Goal: Information Seeking & Learning: Check status

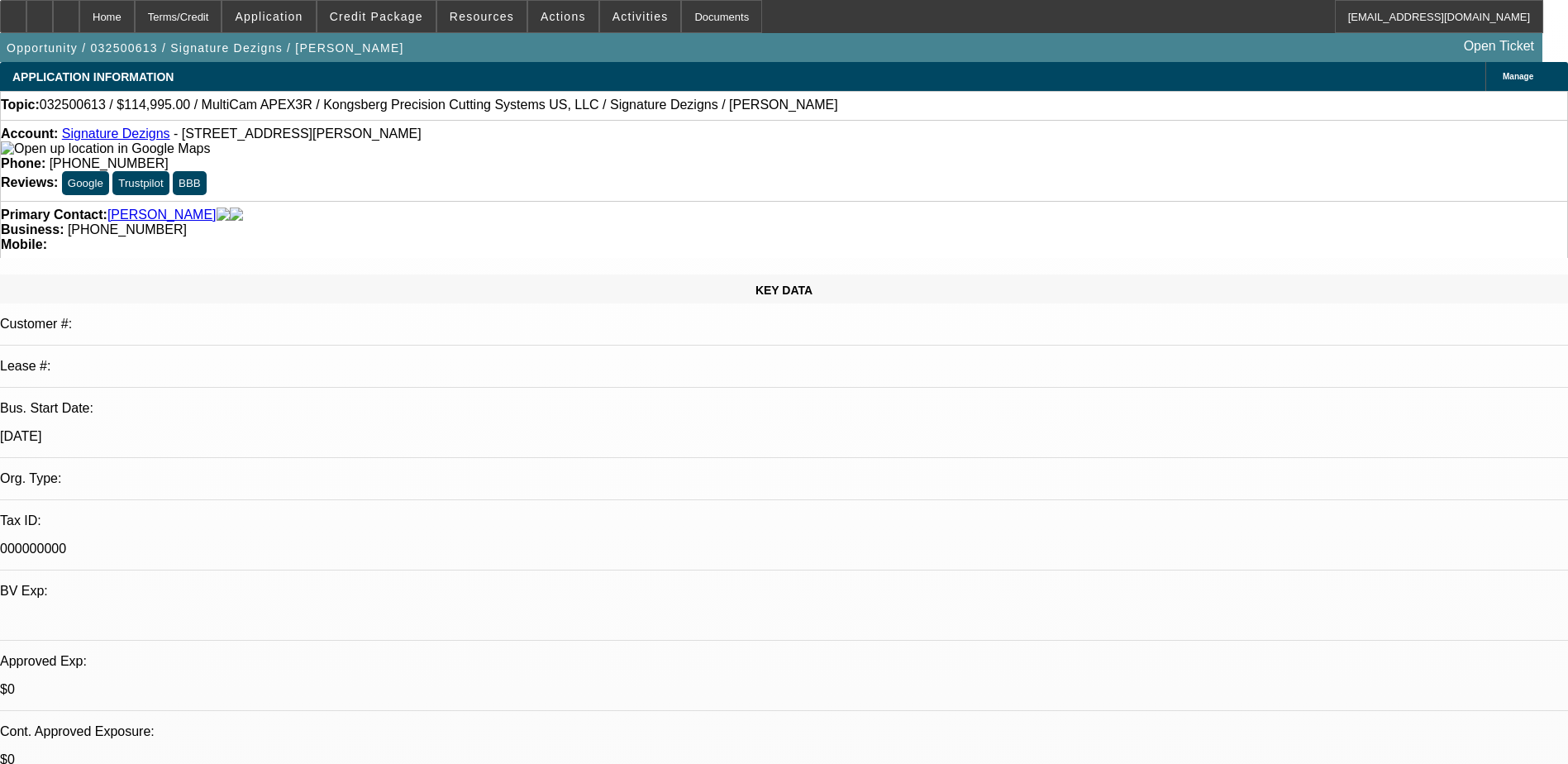
select select "0"
select select "2"
select select "0.1"
select select "4"
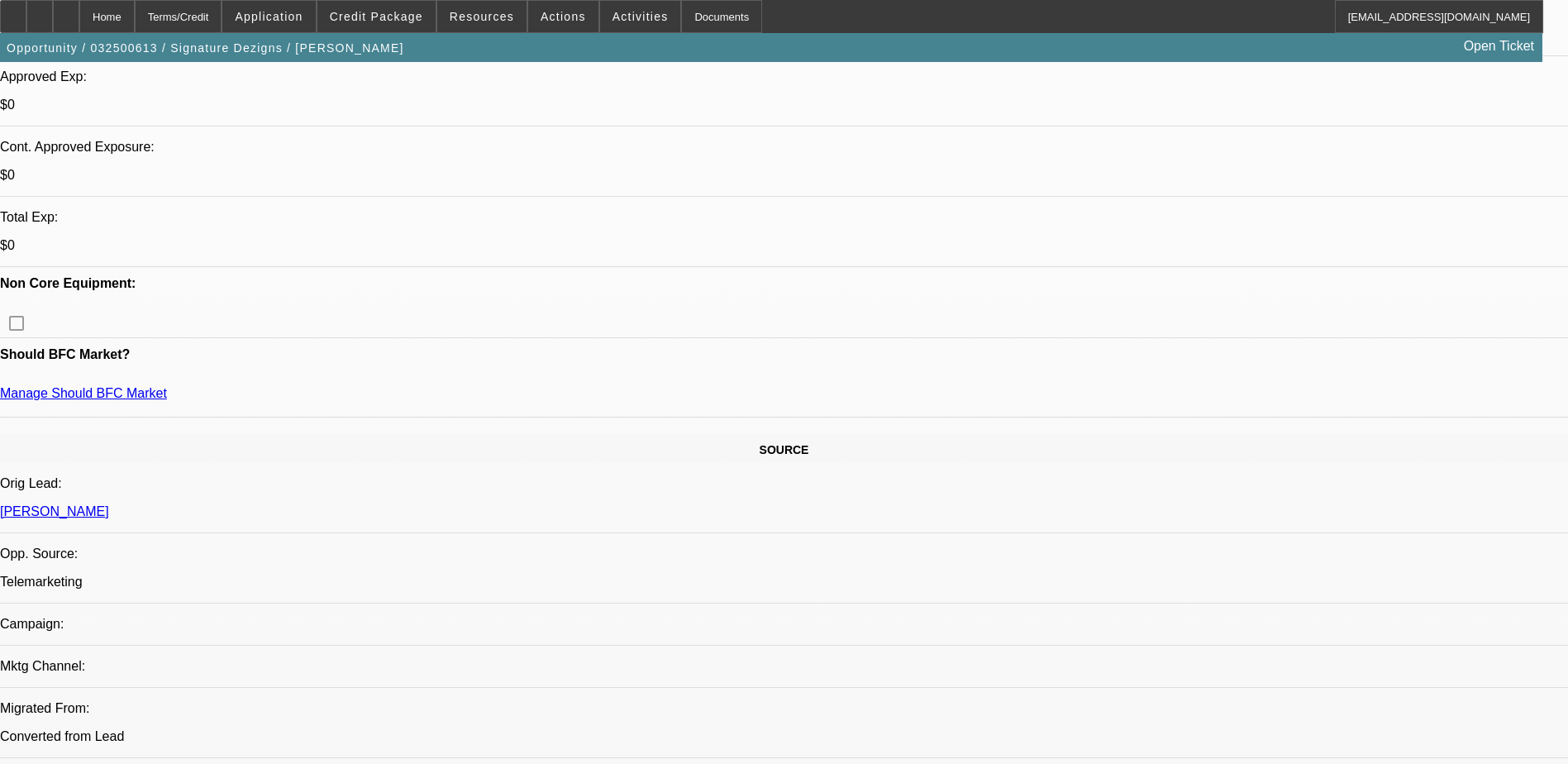
scroll to position [579, 0]
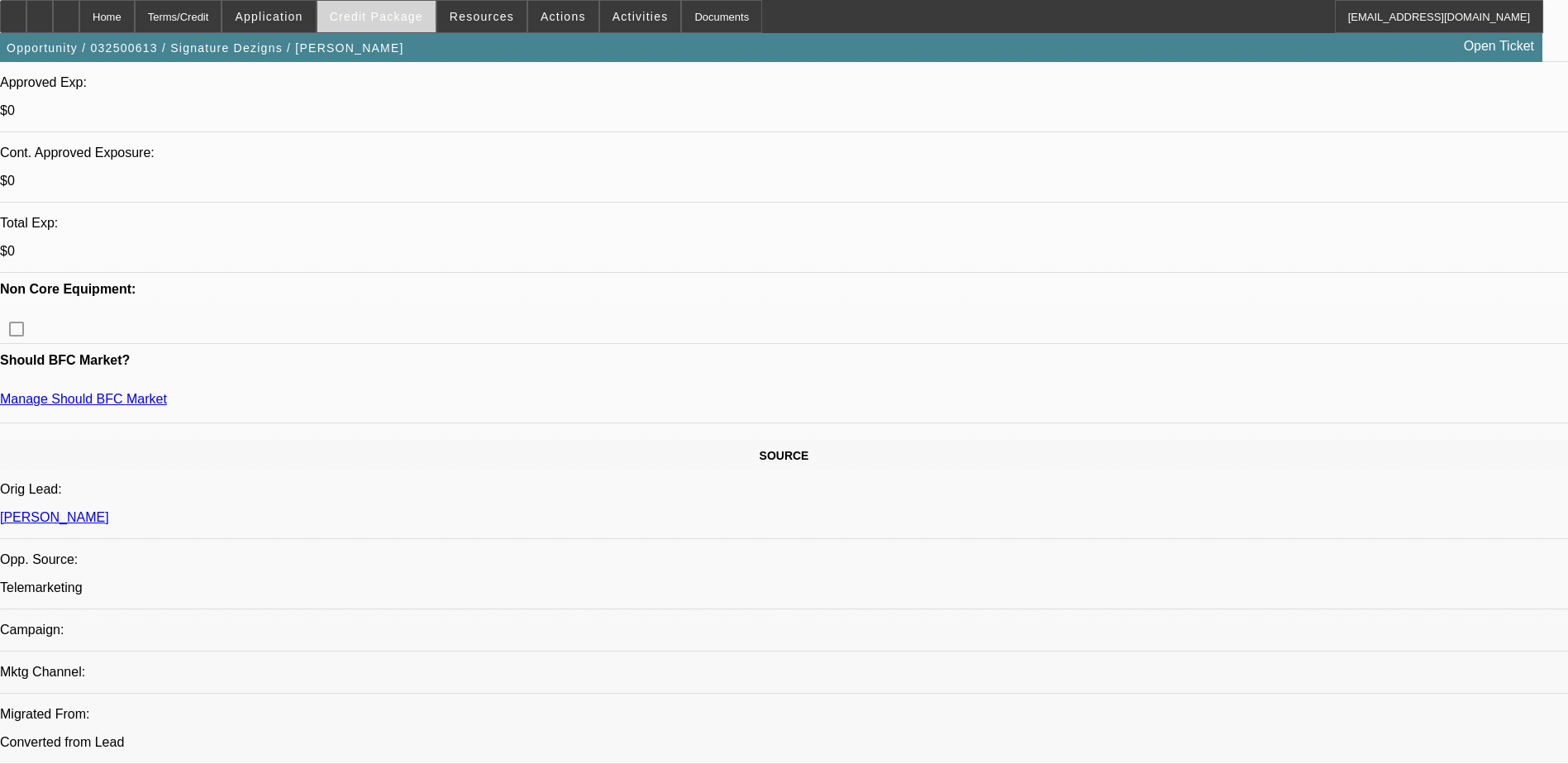
click at [400, 17] on span "Credit Package" at bounding box center [377, 16] width 93 height 13
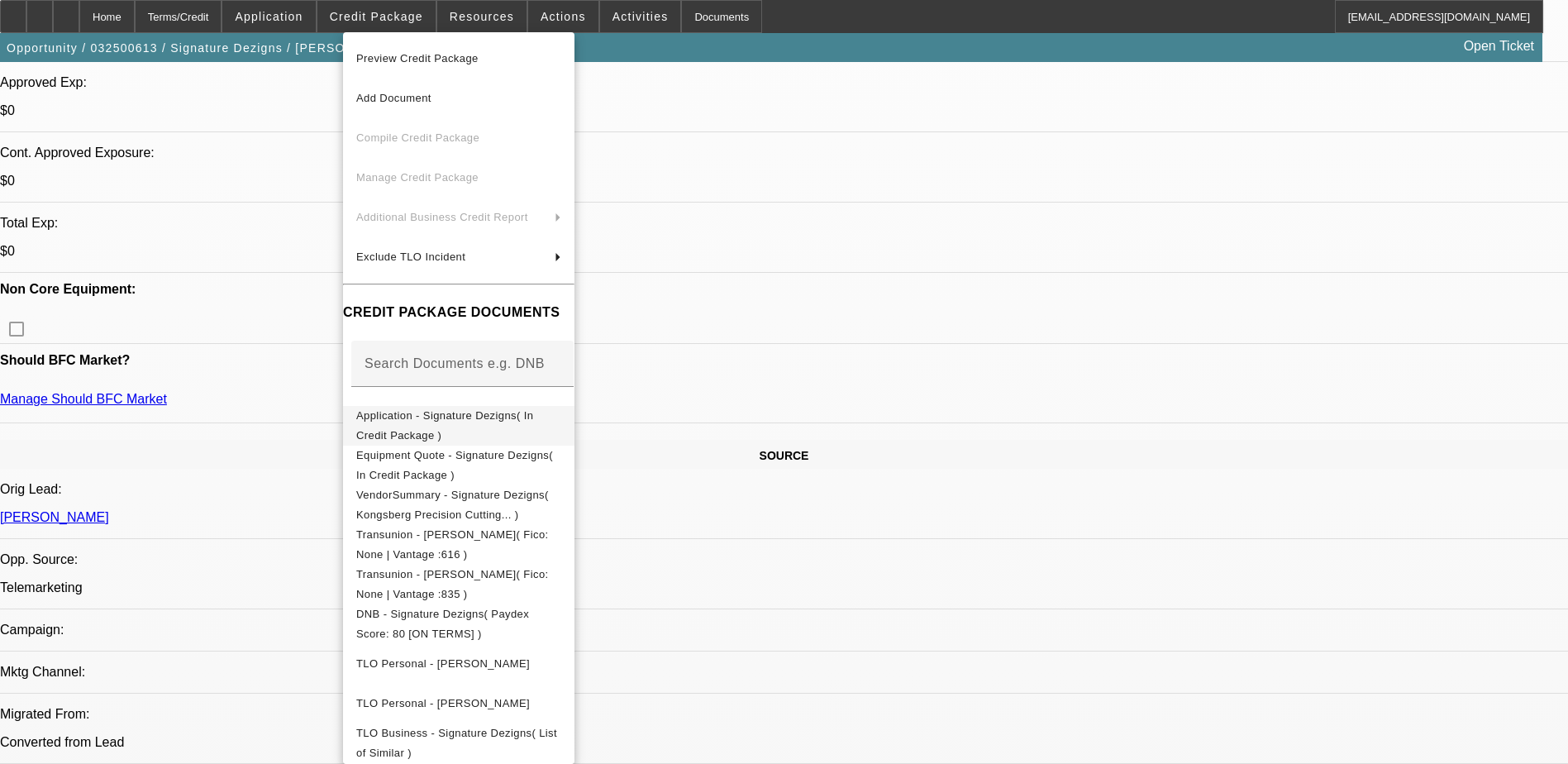
click at [533, 421] on span "Application - Signature Dezigns( In Credit Package )" at bounding box center [444, 425] width 176 height 32
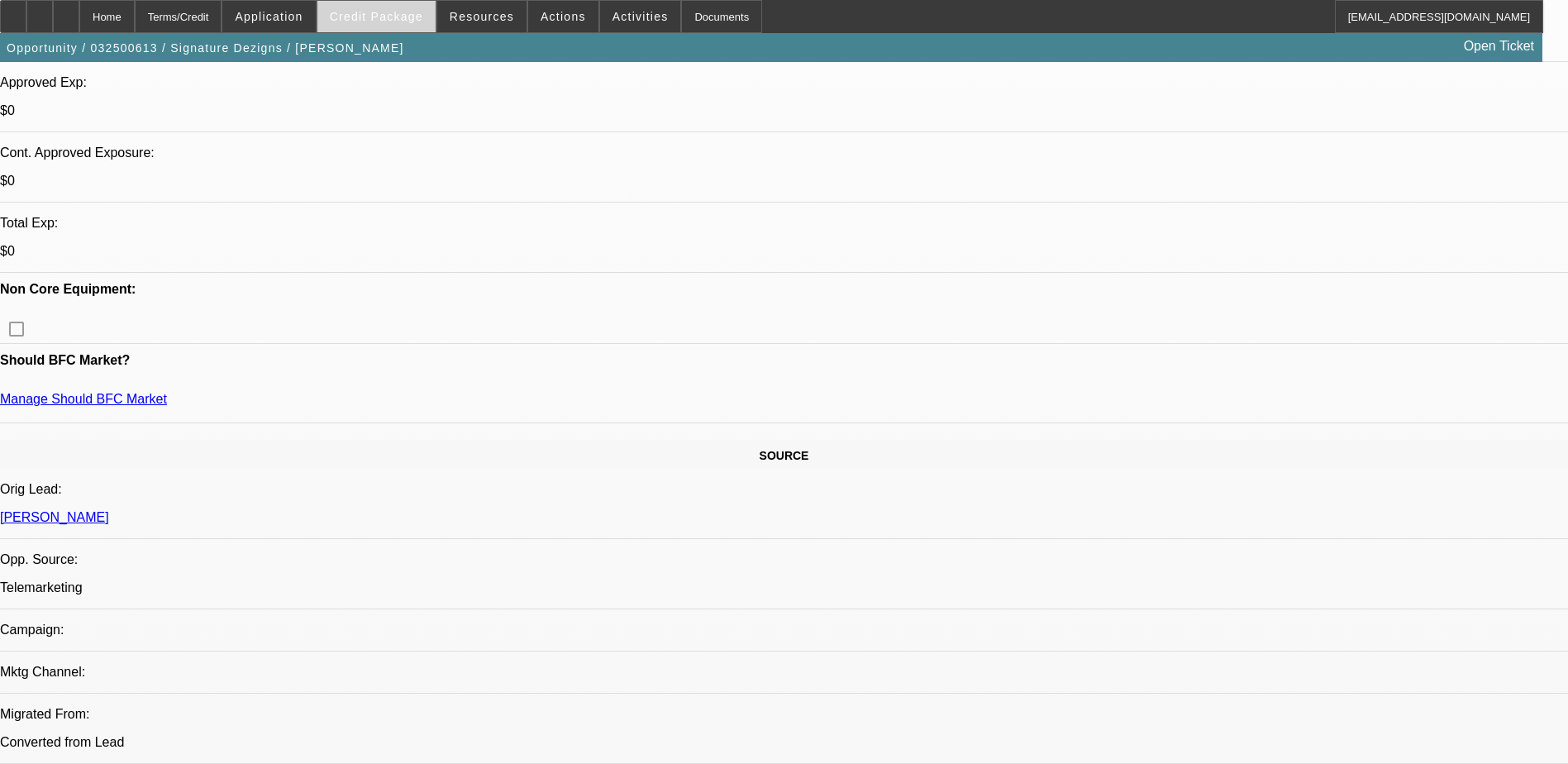
click at [363, 19] on span "Credit Package" at bounding box center [377, 16] width 93 height 13
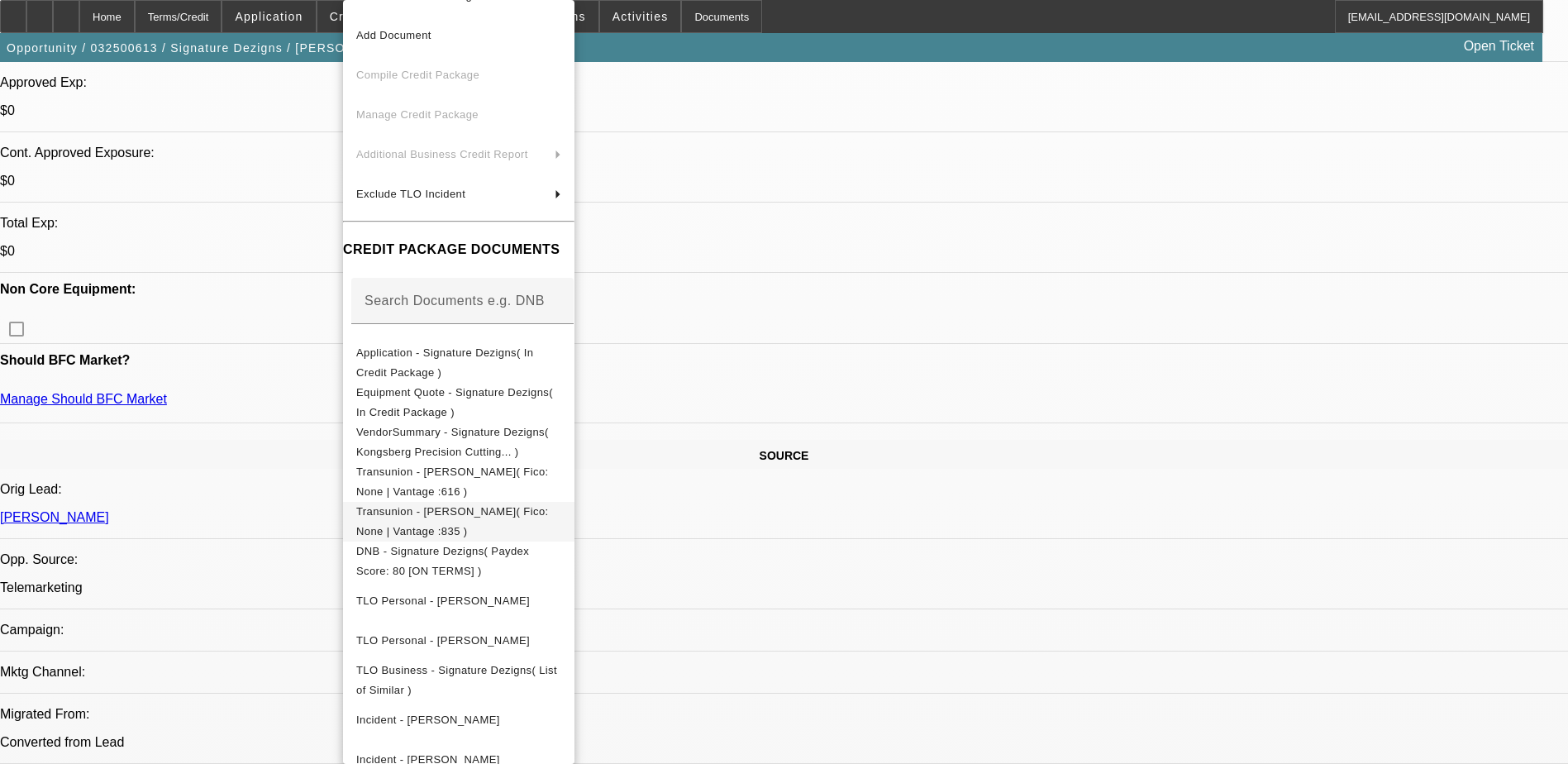
scroll to position [59, 0]
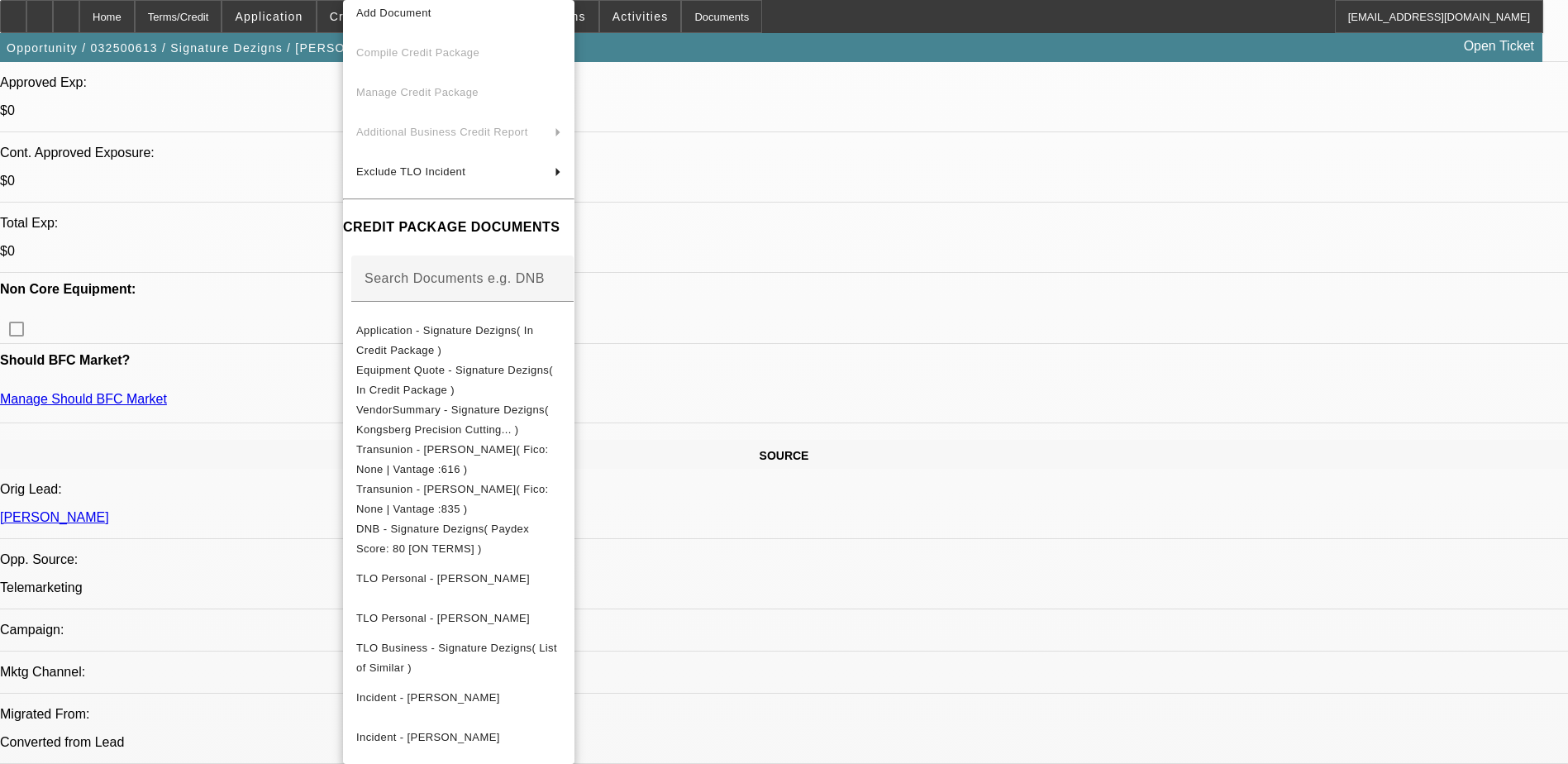
click at [1043, 382] on div at bounding box center [784, 382] width 1568 height 764
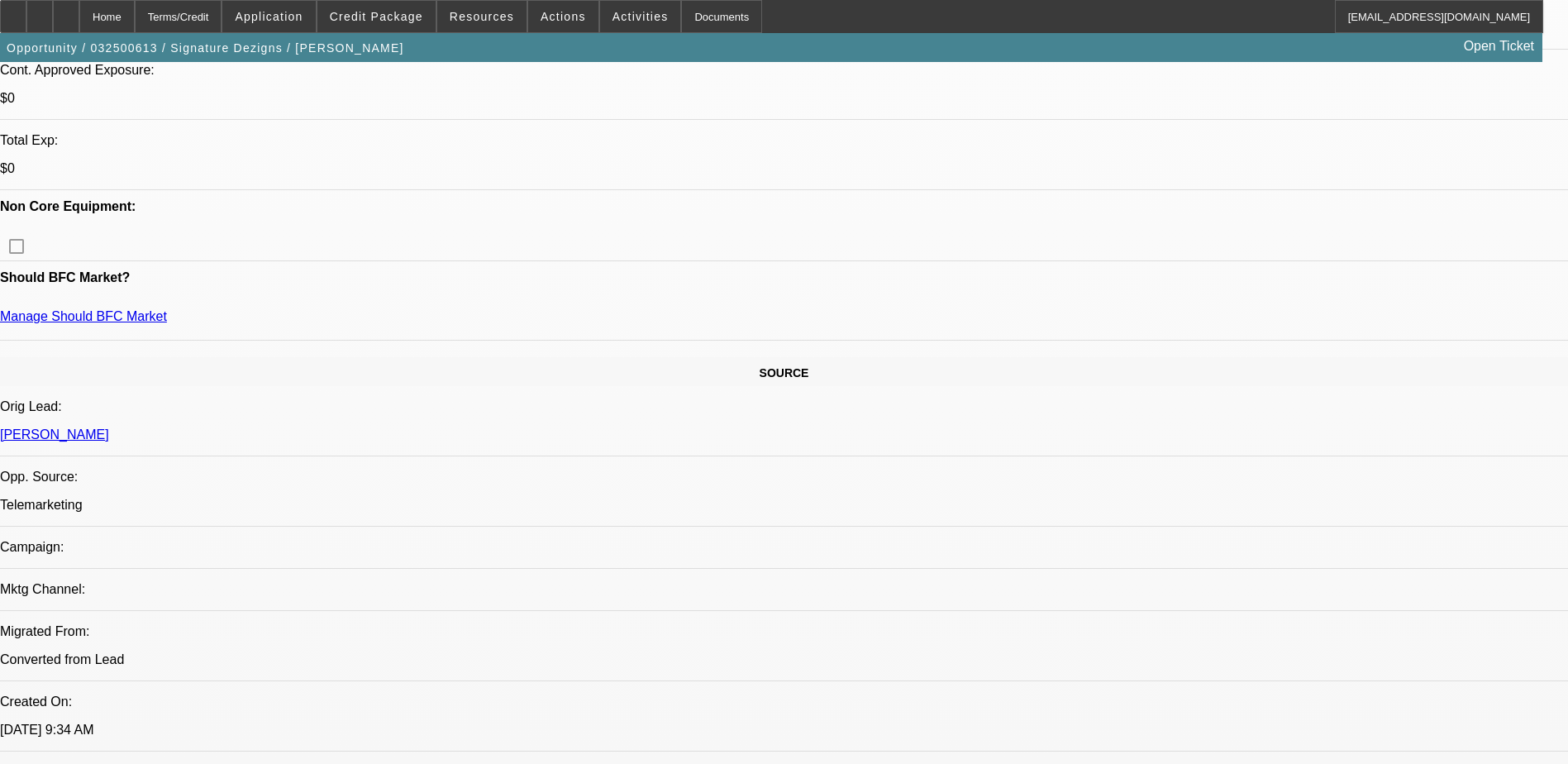
scroll to position [413, 0]
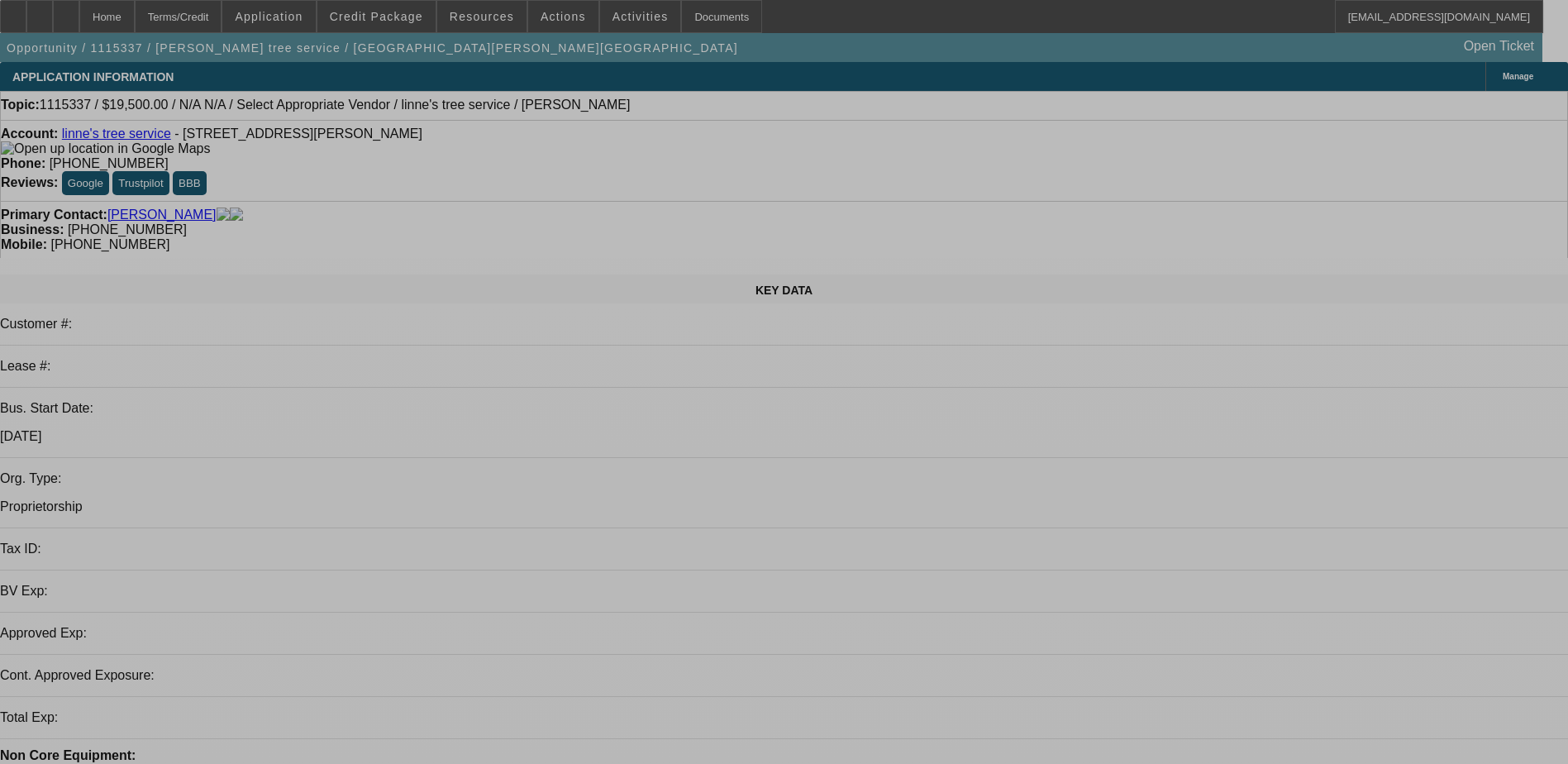
select select "0"
select select "2"
select select "0.1"
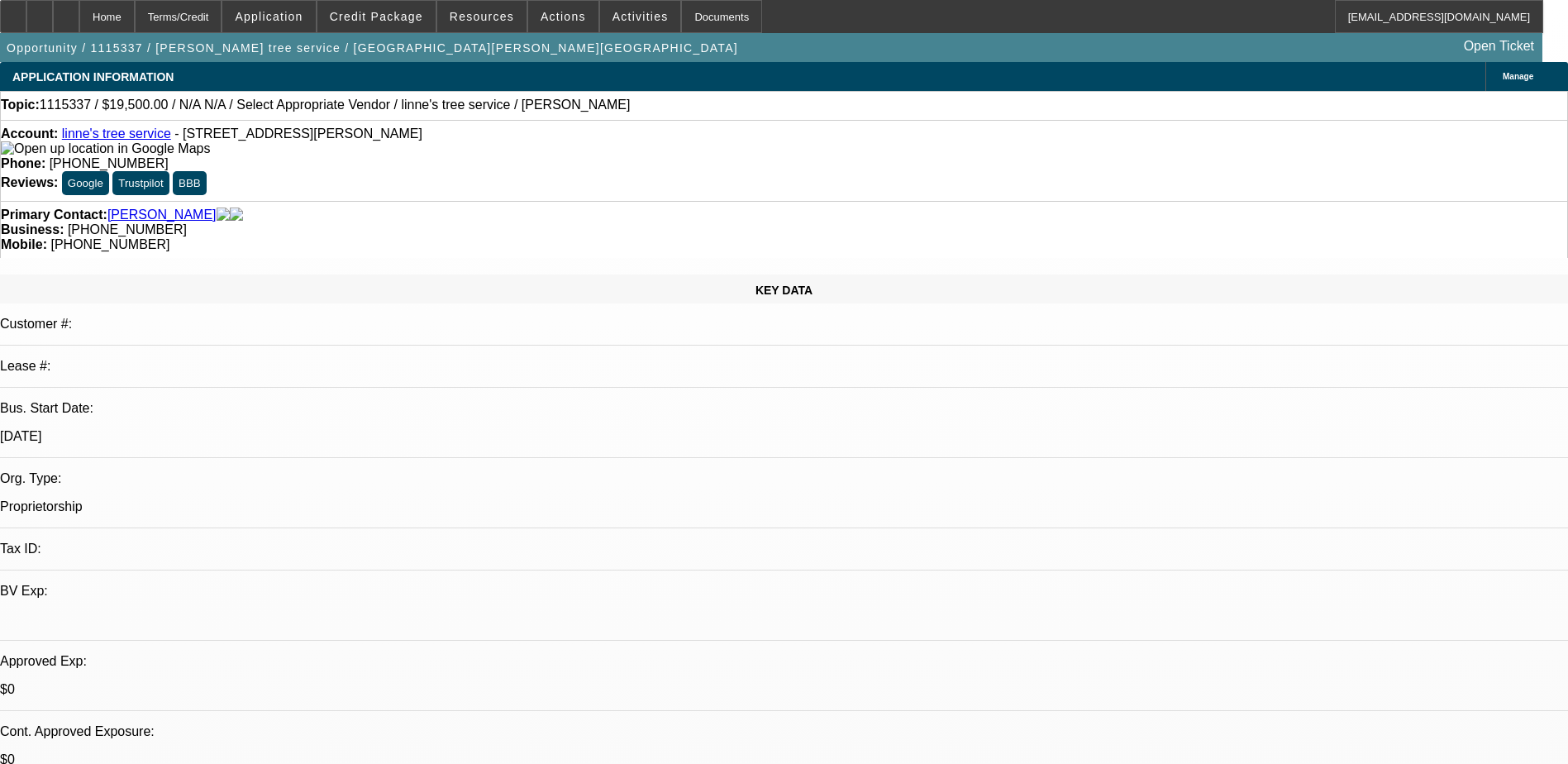
select select "1"
select select "2"
select select
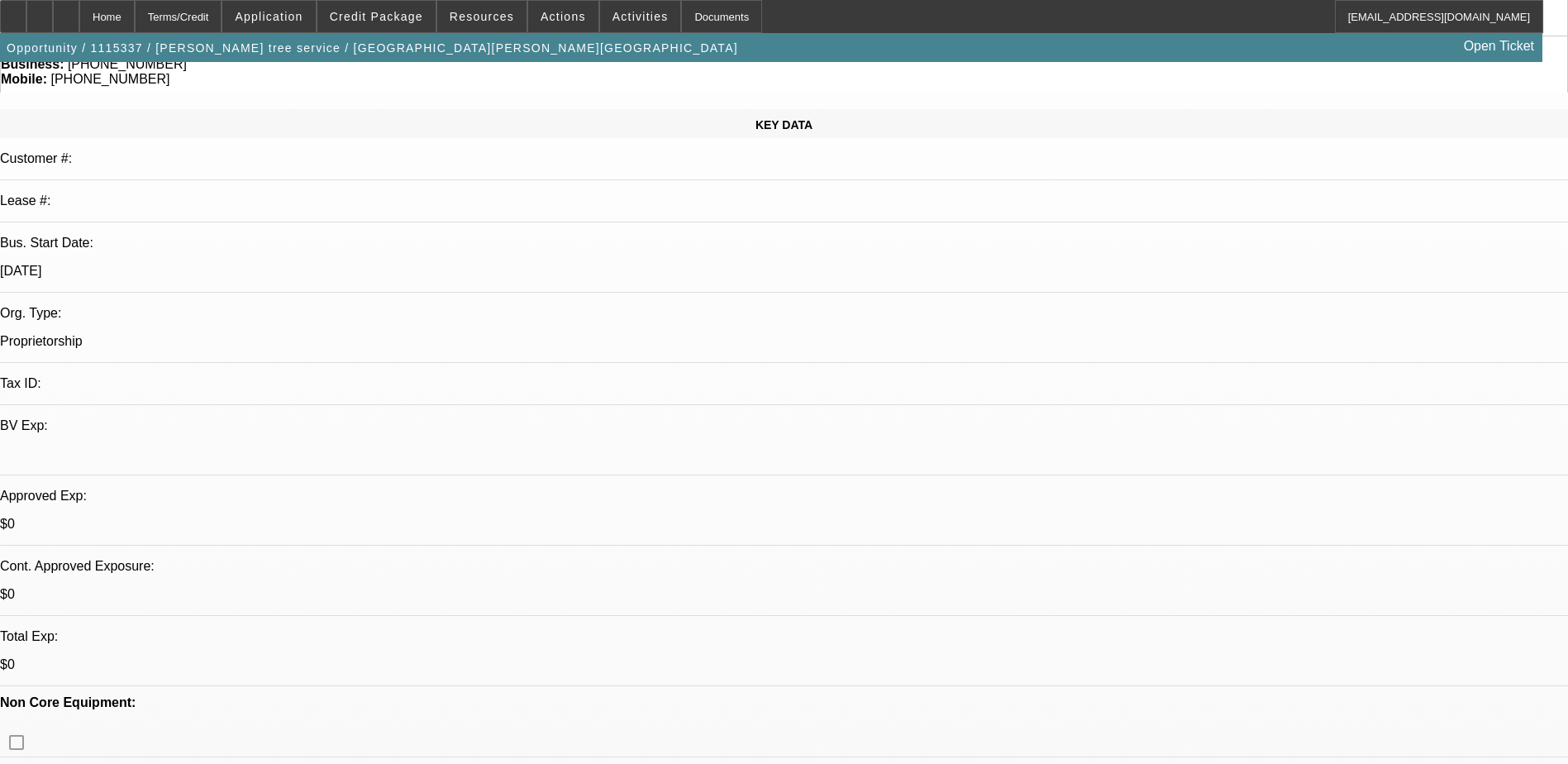
scroll to position [83, 0]
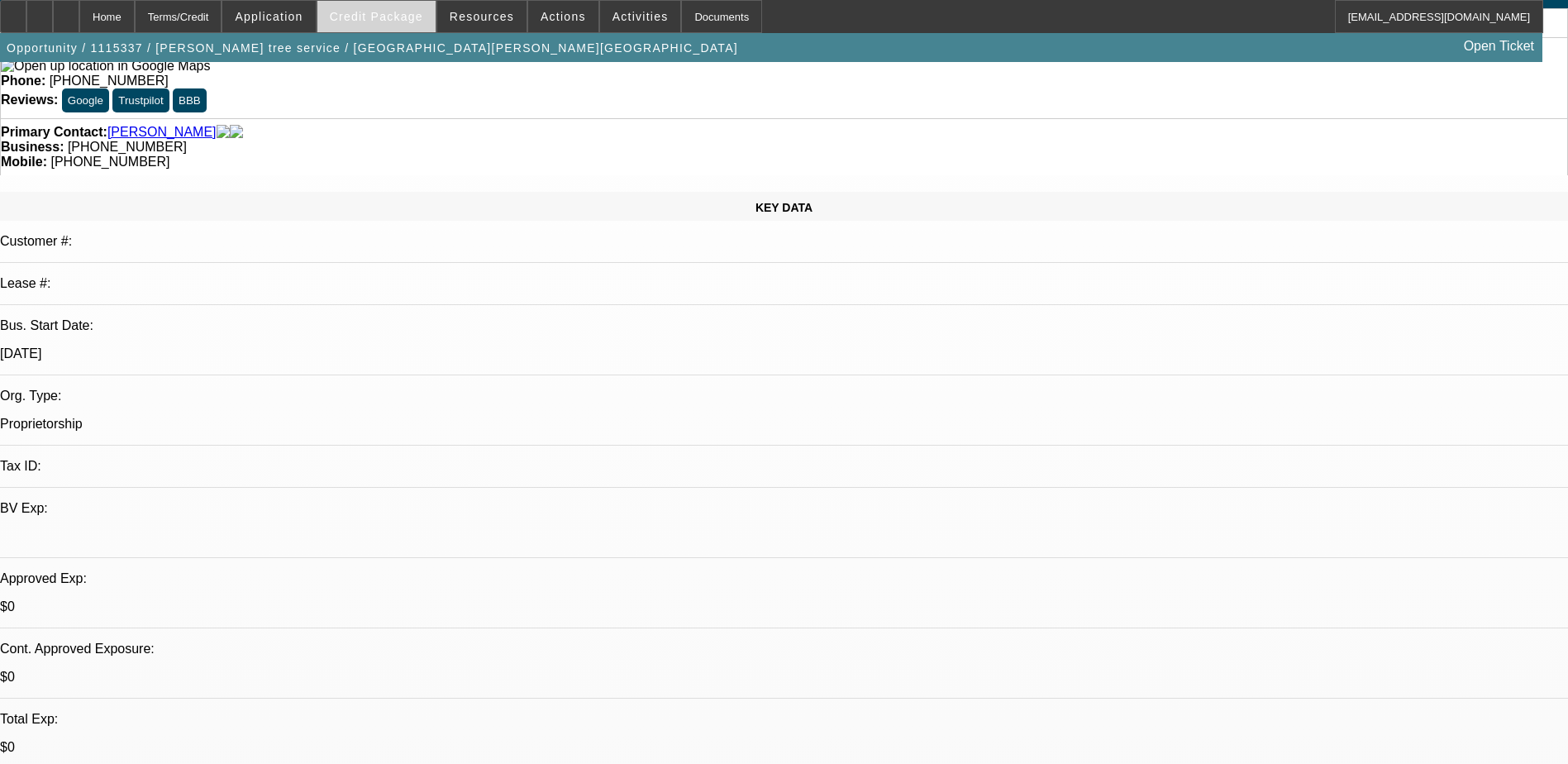
click at [389, 15] on span "Credit Package" at bounding box center [377, 16] width 93 height 13
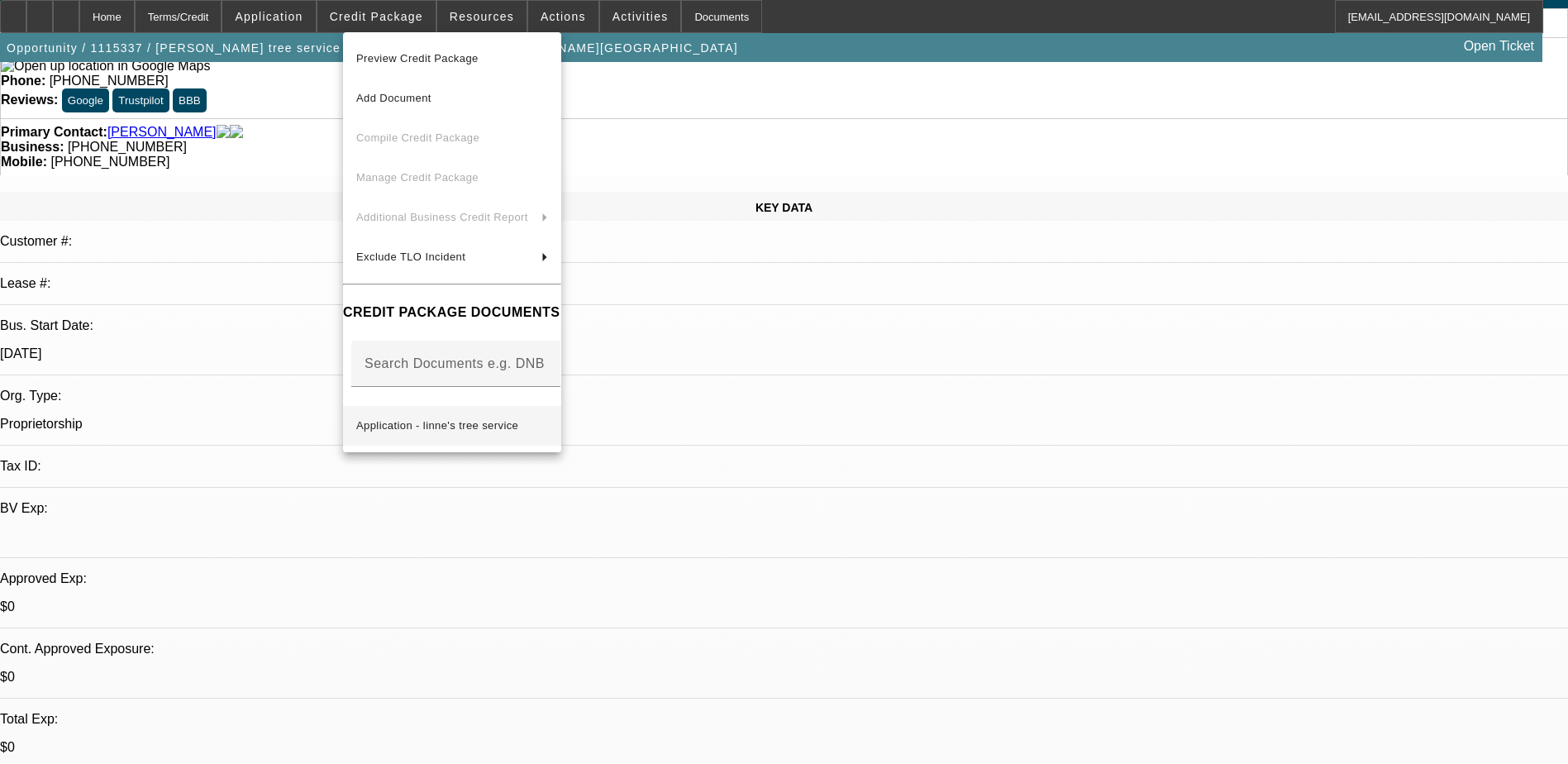
click at [503, 419] on span "Application - linne's tree service" at bounding box center [438, 424] width 162 height 12
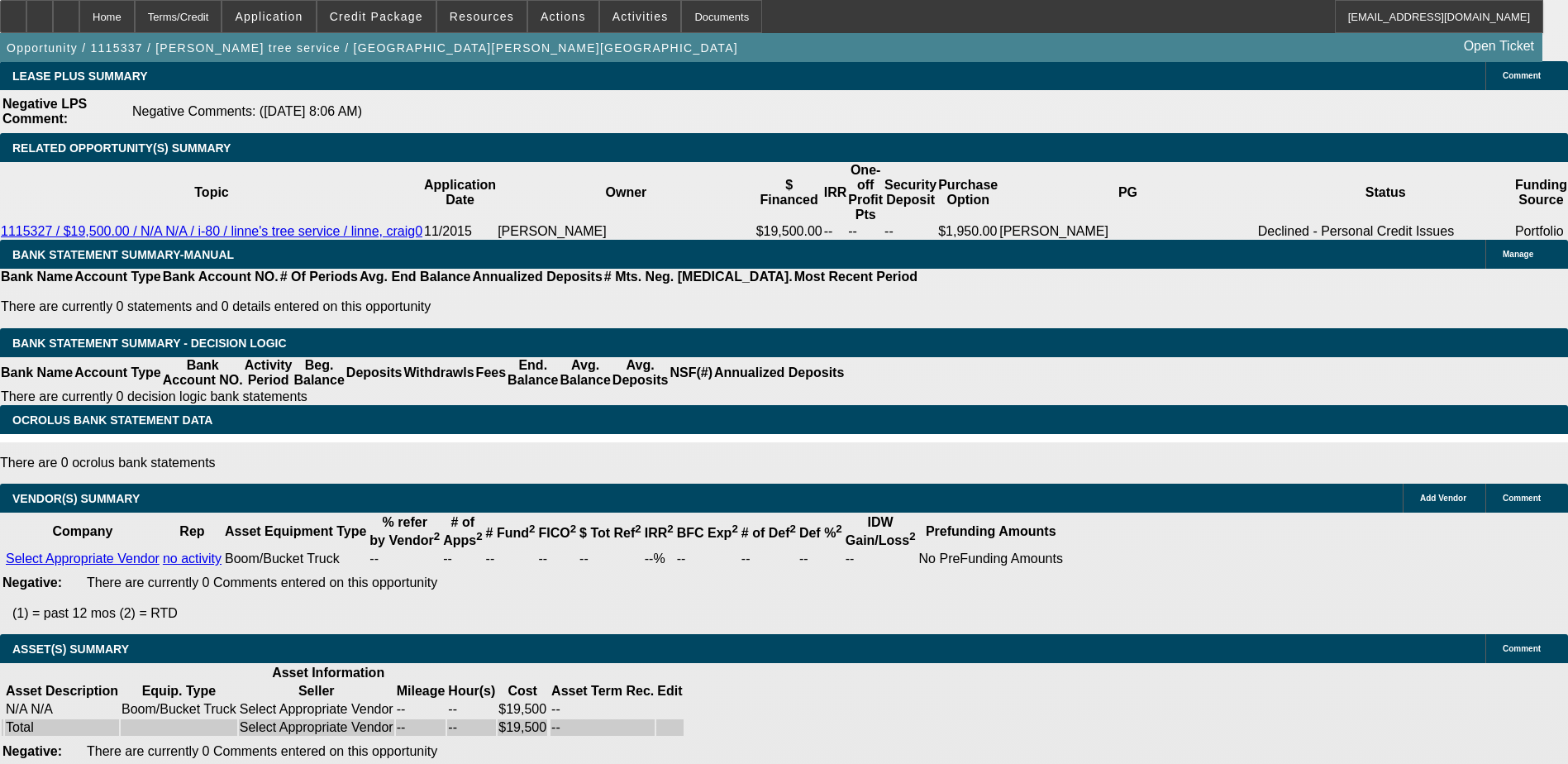
scroll to position [2831, 0]
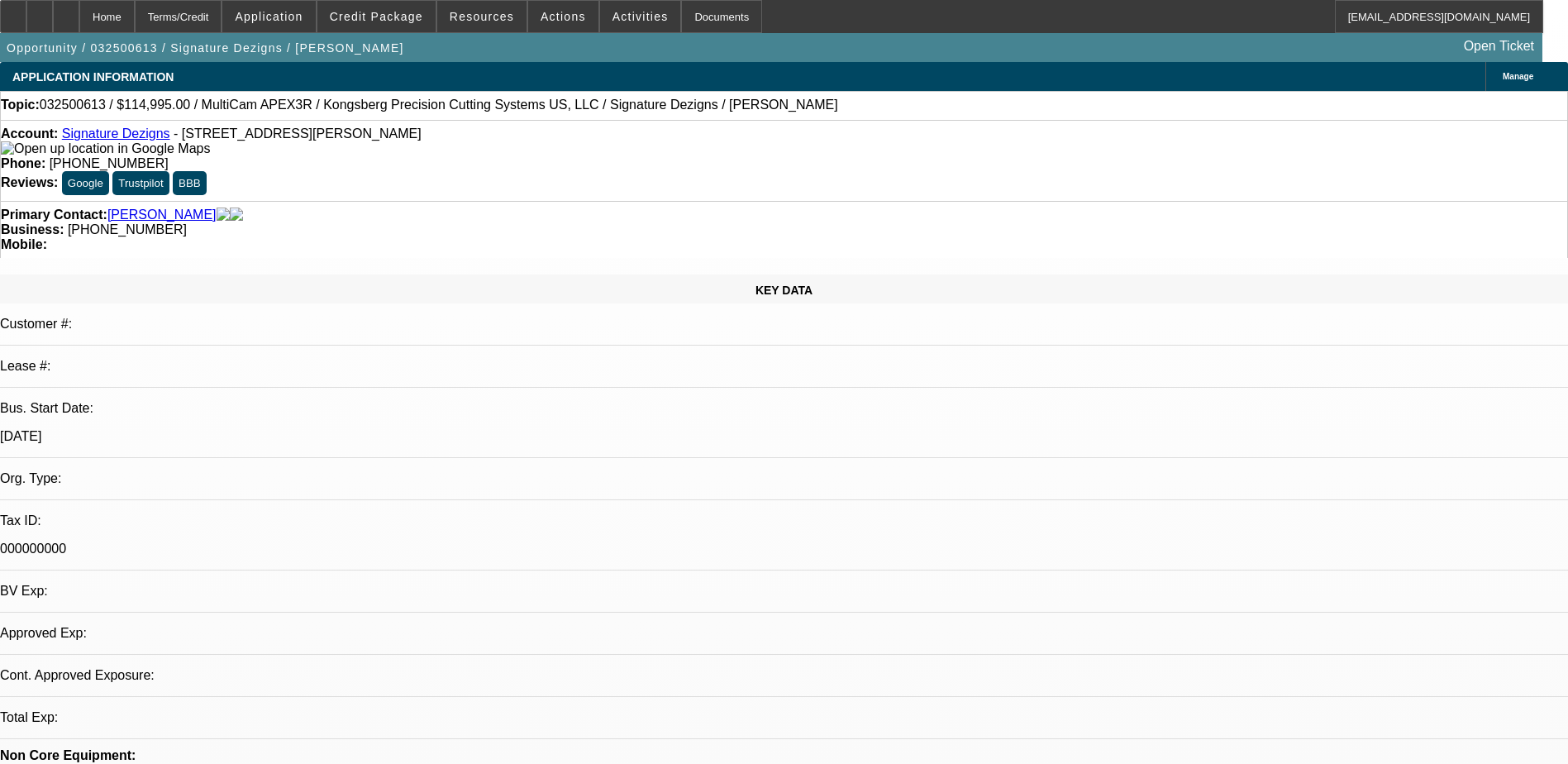
select select "0"
select select "2"
select select "0.1"
select select "1"
select select "2"
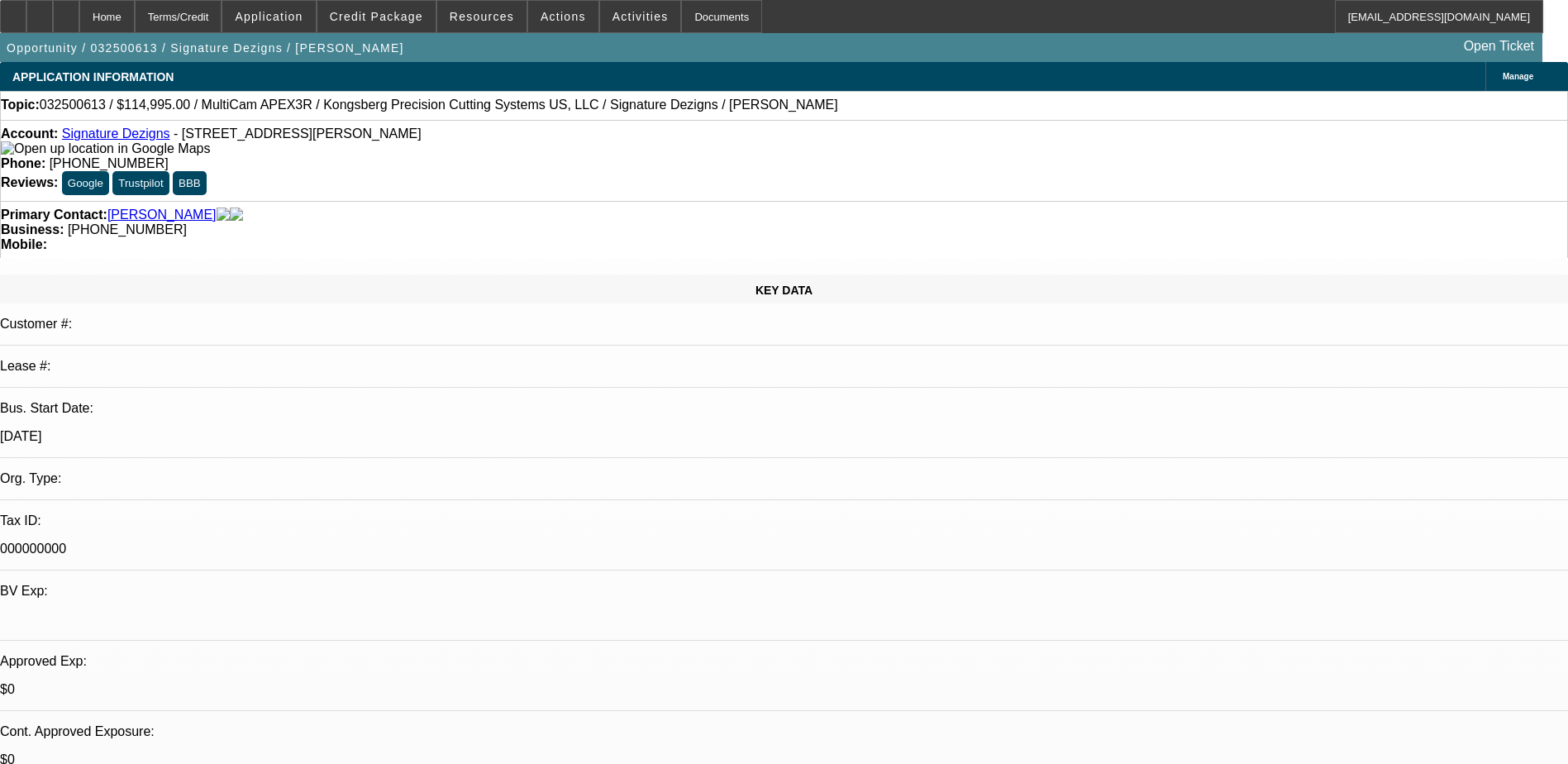
select select "4"
click at [405, 20] on span "Credit Package" at bounding box center [377, 16] width 93 height 13
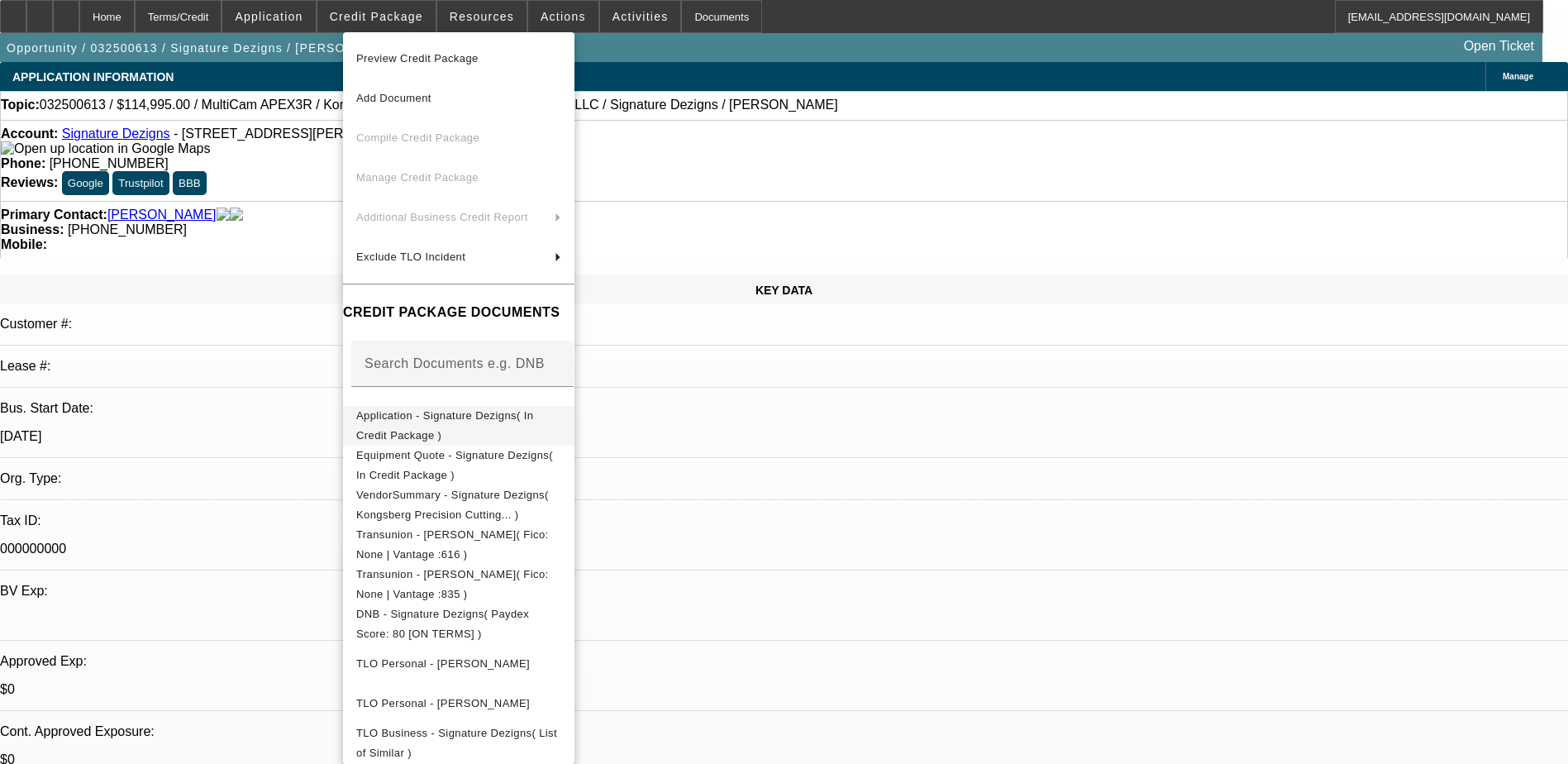
click at [481, 423] on span "Application - Signature Dezigns( In Credit Package )" at bounding box center [444, 425] width 176 height 32
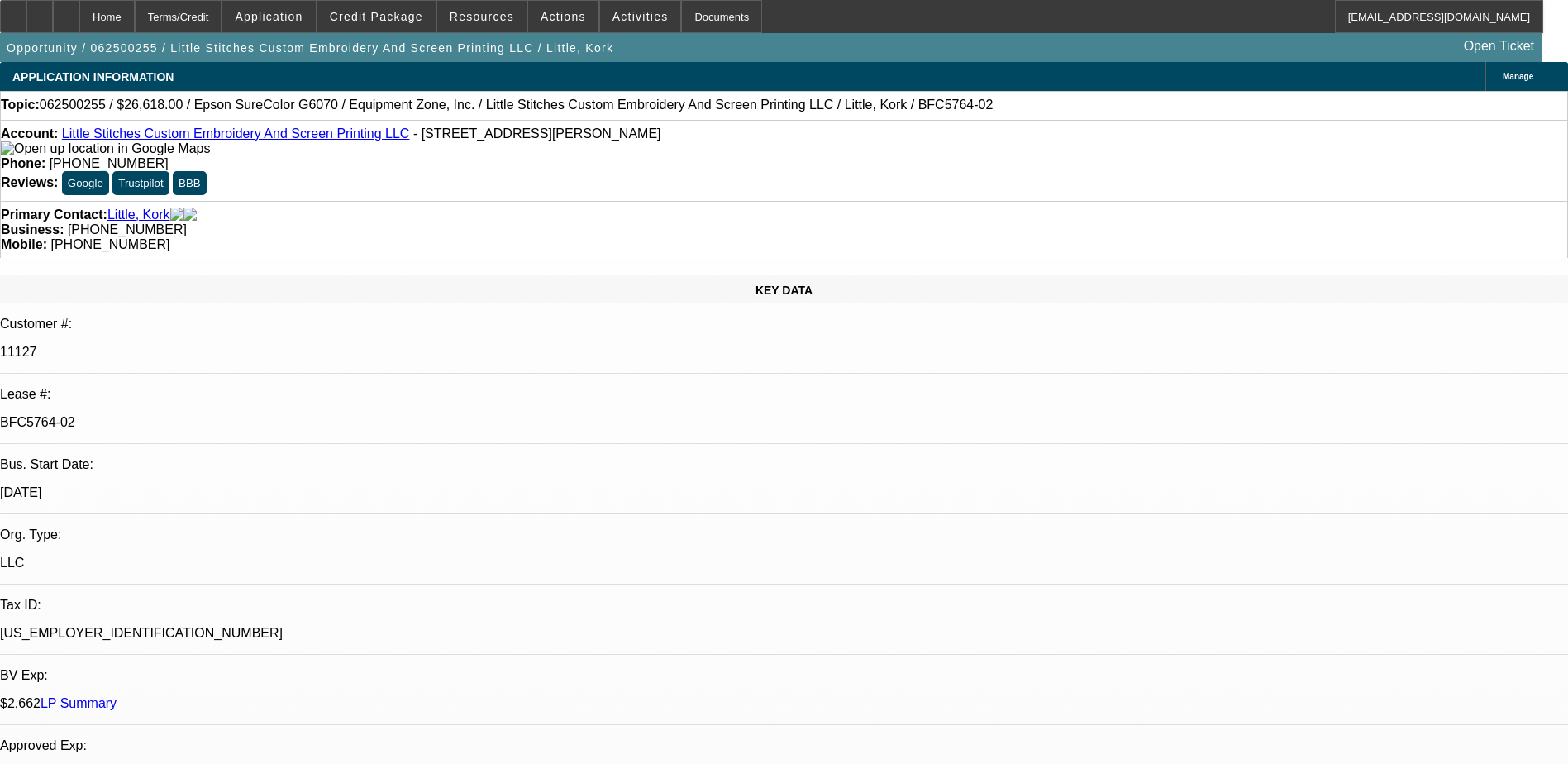
select select "0"
select select "0.1"
select select "0"
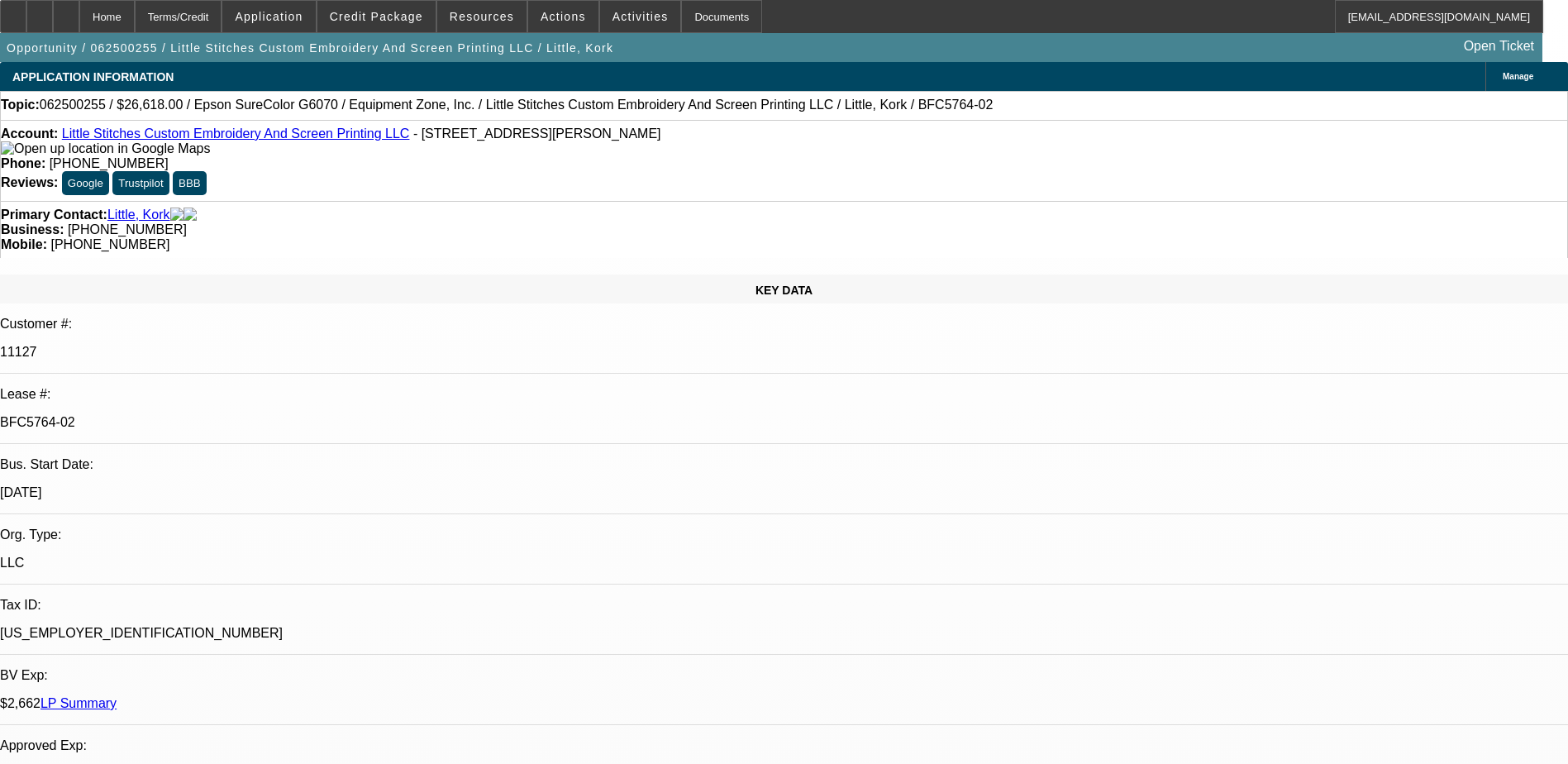
select select "0.1"
select select "0"
select select "2"
select select "0"
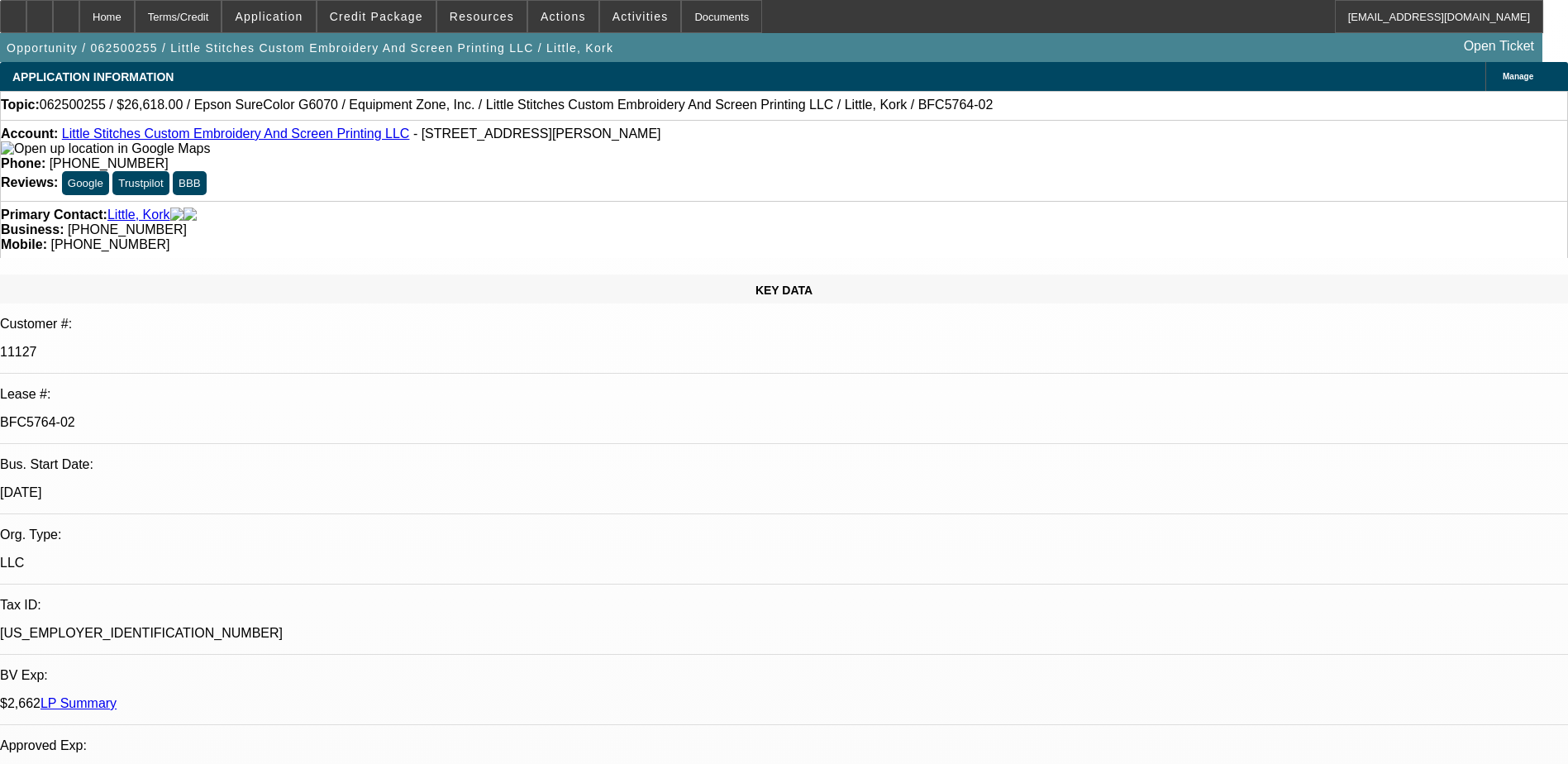
select select "0"
select select "1"
select select "3"
select select "4"
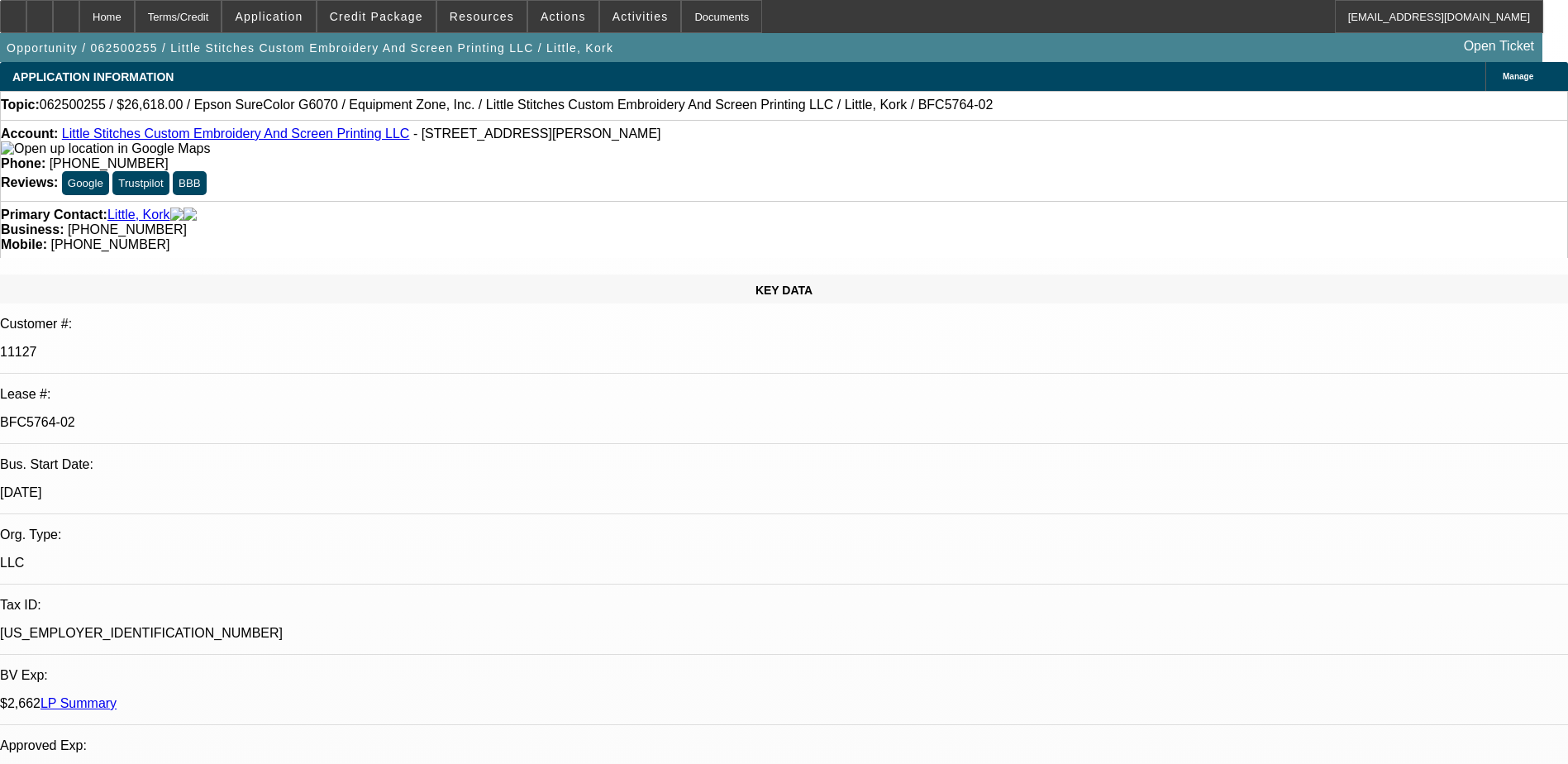
select select "1"
select select "3"
select select "4"
select select "1"
select select "2"
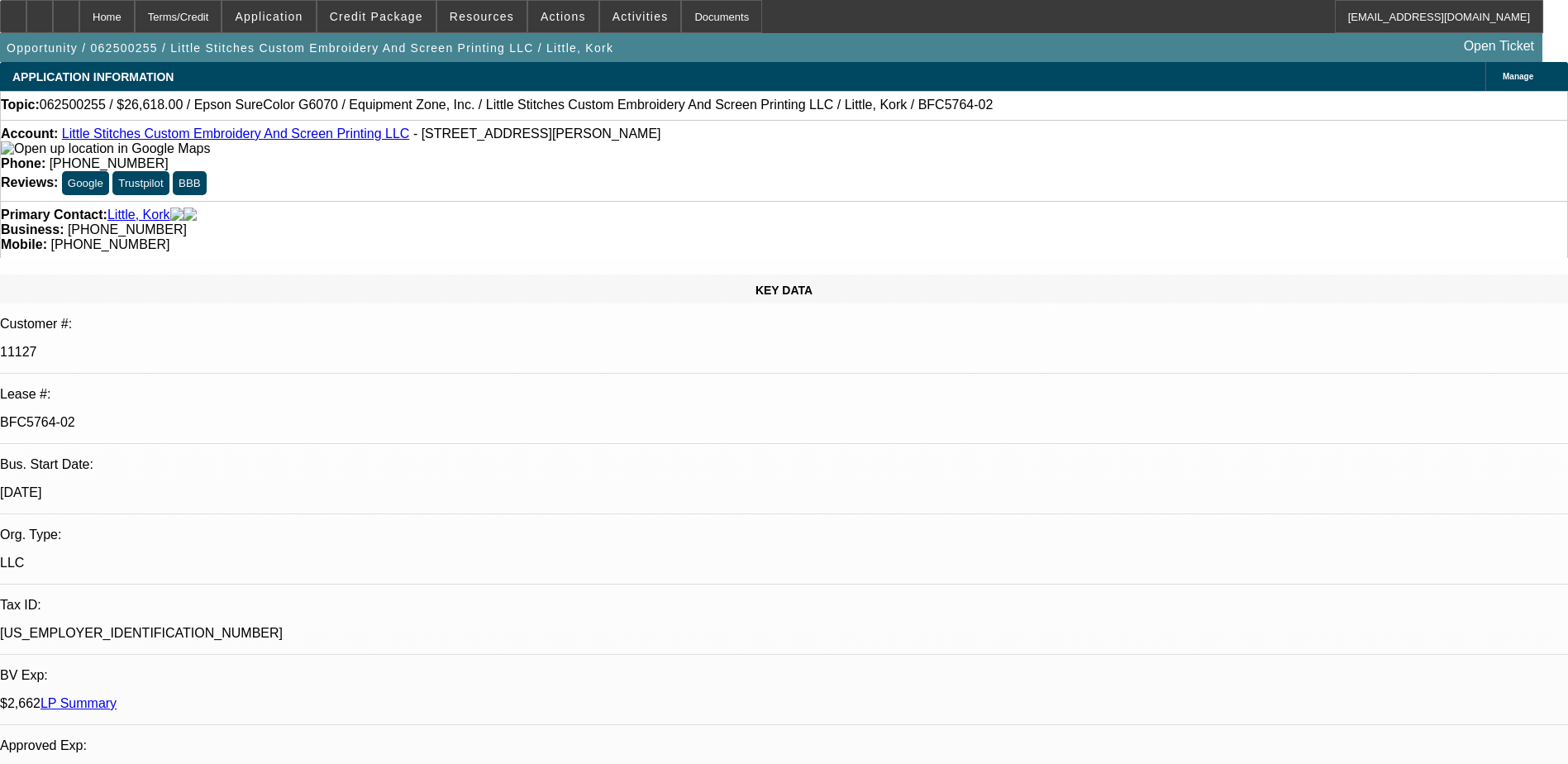
select select "6"
select select "1"
select select "2"
select select "6"
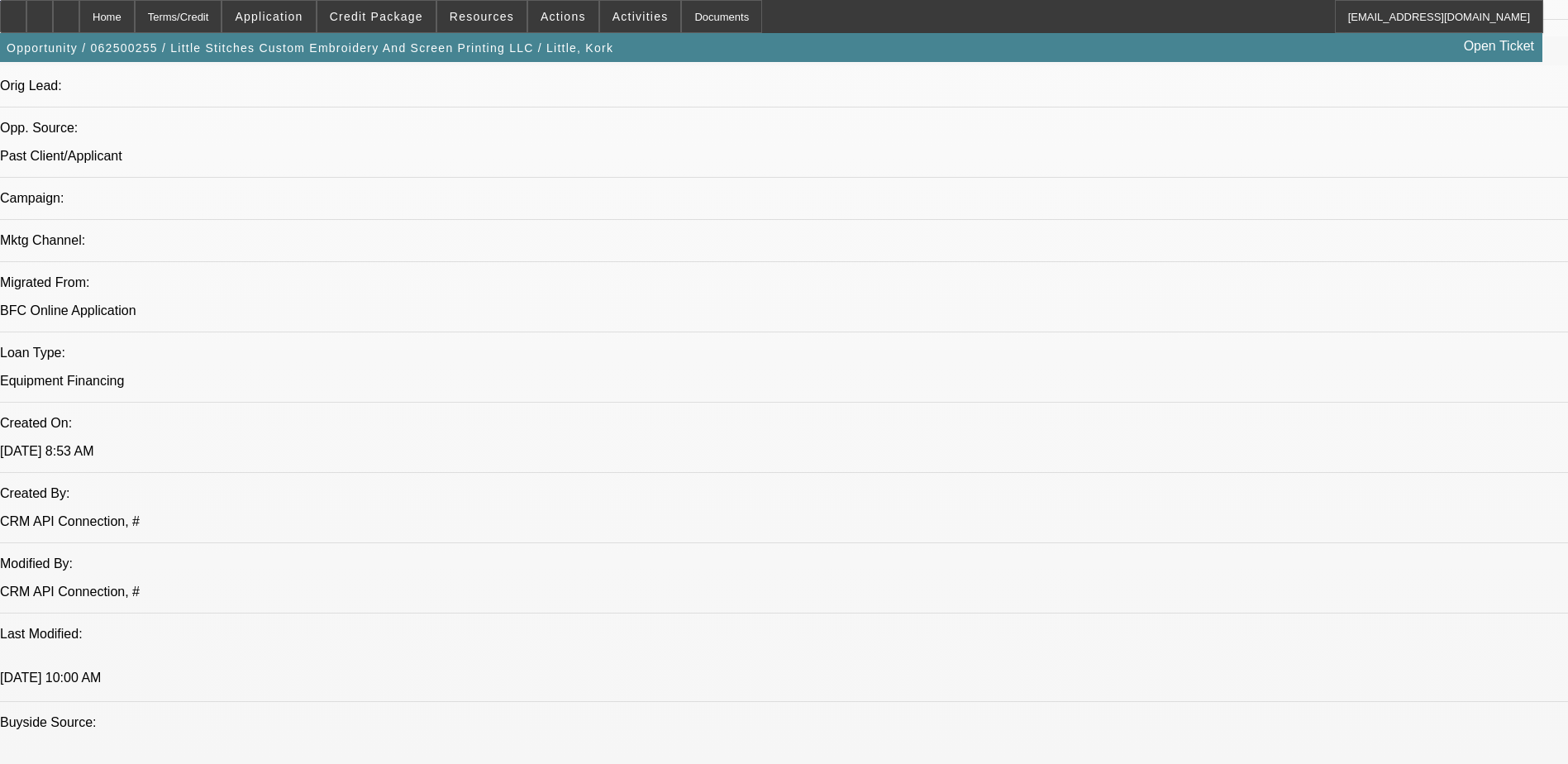
scroll to position [1075, 0]
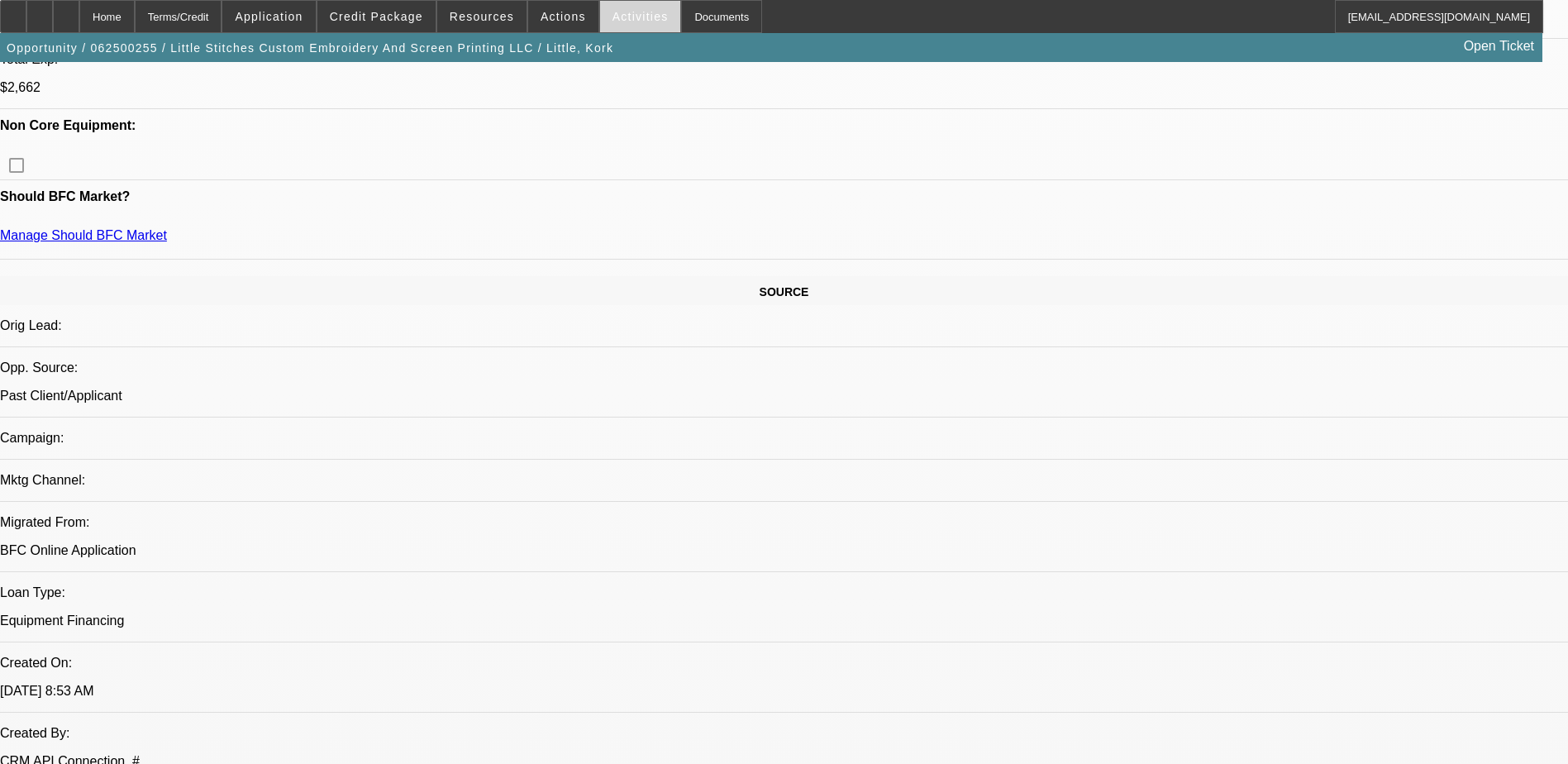
click at [613, 9] on span at bounding box center [640, 17] width 81 height 40
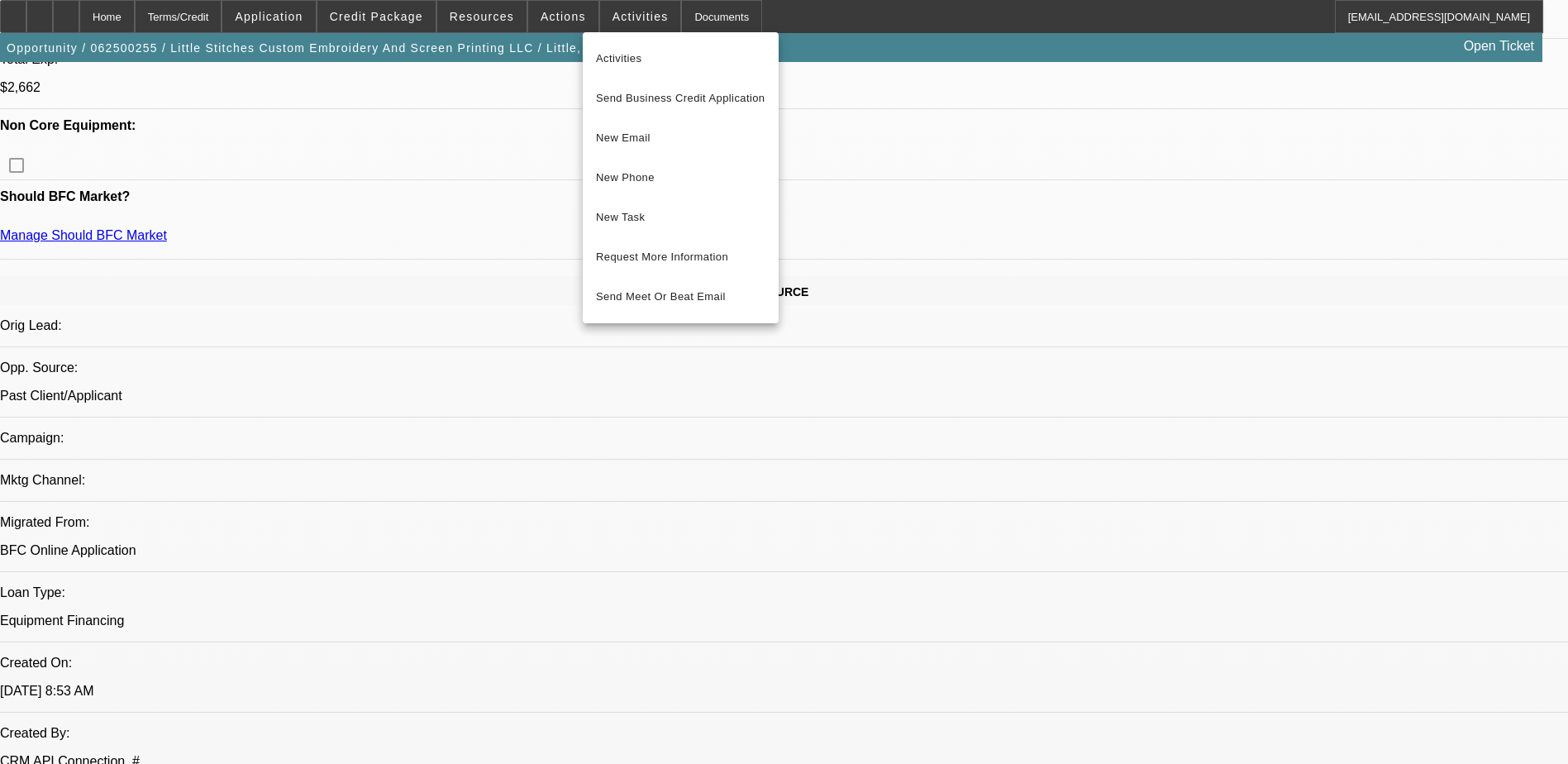
click at [565, 18] on div at bounding box center [784, 382] width 1568 height 764
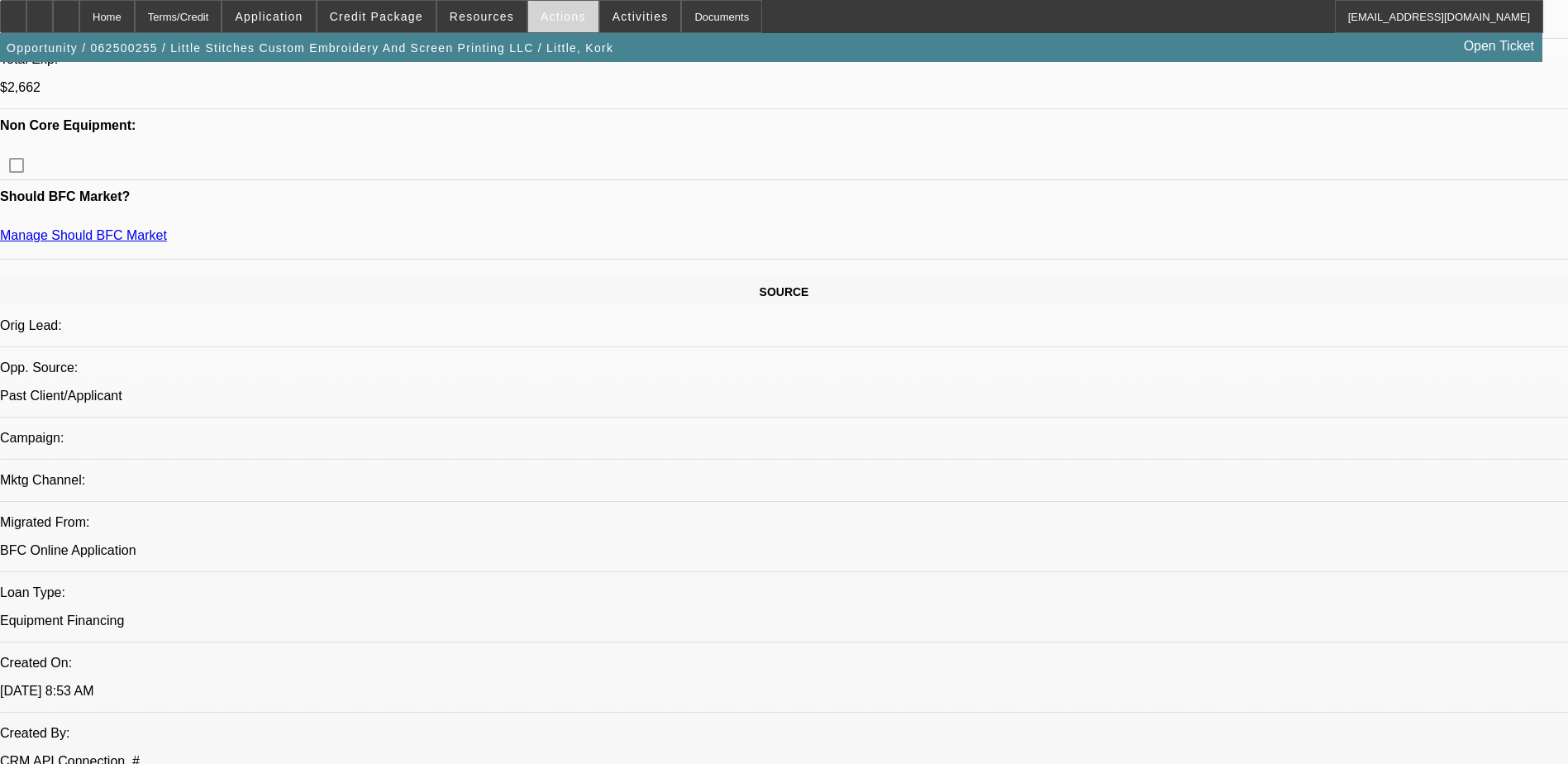
click at [543, 10] on span "Actions" at bounding box center [564, 16] width 46 height 13
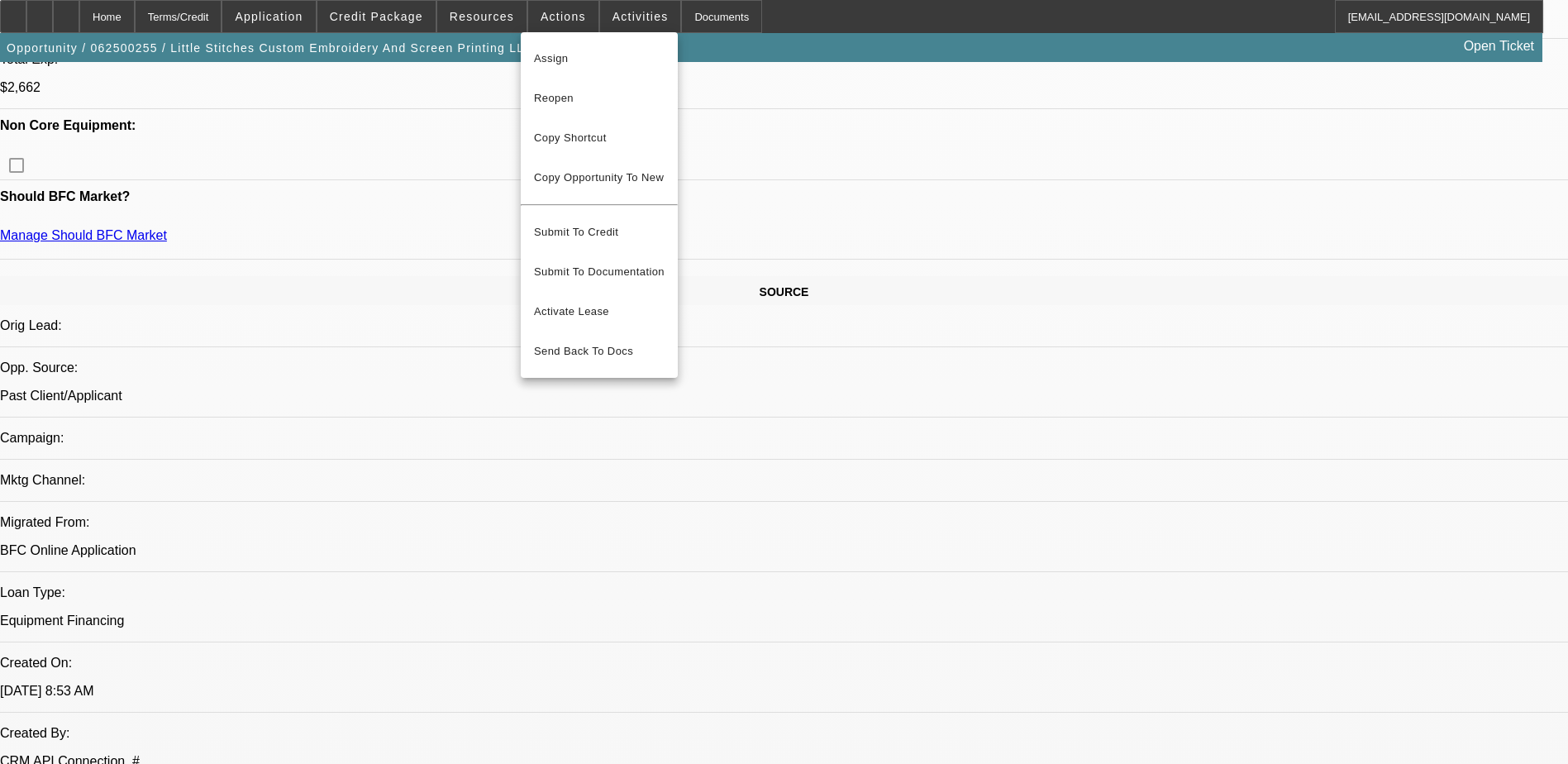
click at [486, 15] on div at bounding box center [784, 382] width 1568 height 764
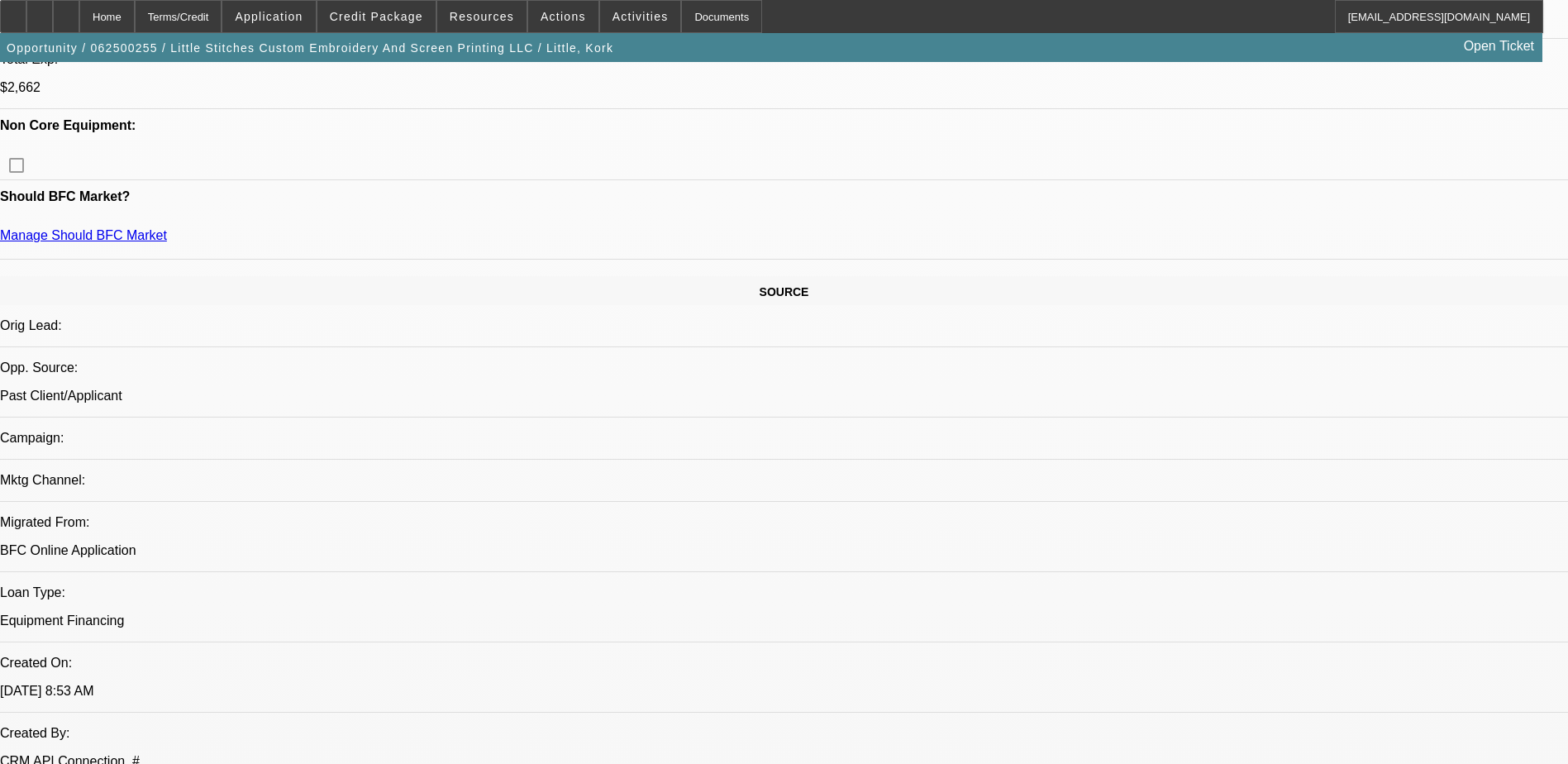
click at [486, 15] on span "Resources" at bounding box center [482, 16] width 65 height 13
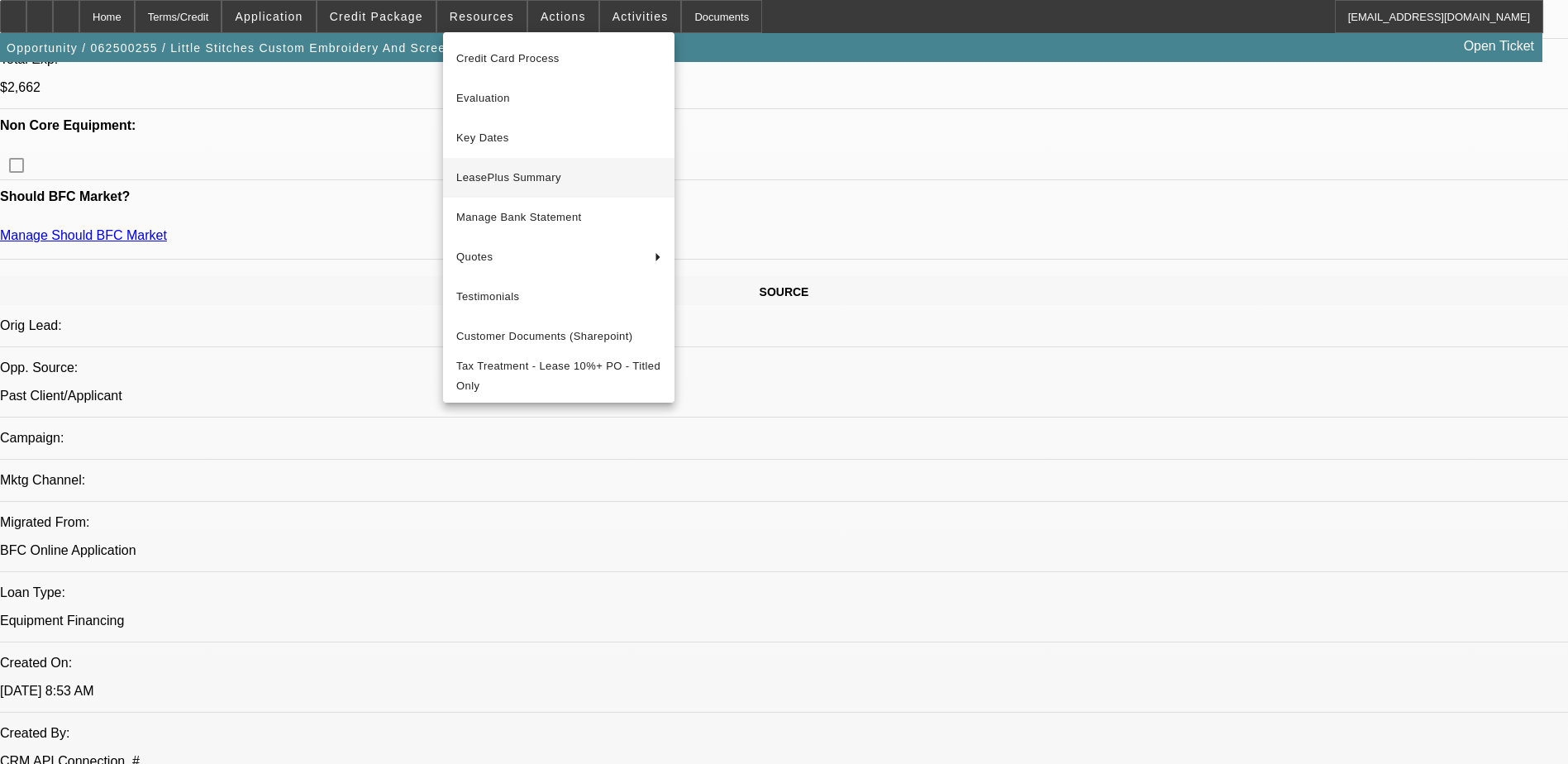
click at [524, 176] on span "LeasePlus Summary" at bounding box center [558, 177] width 205 height 20
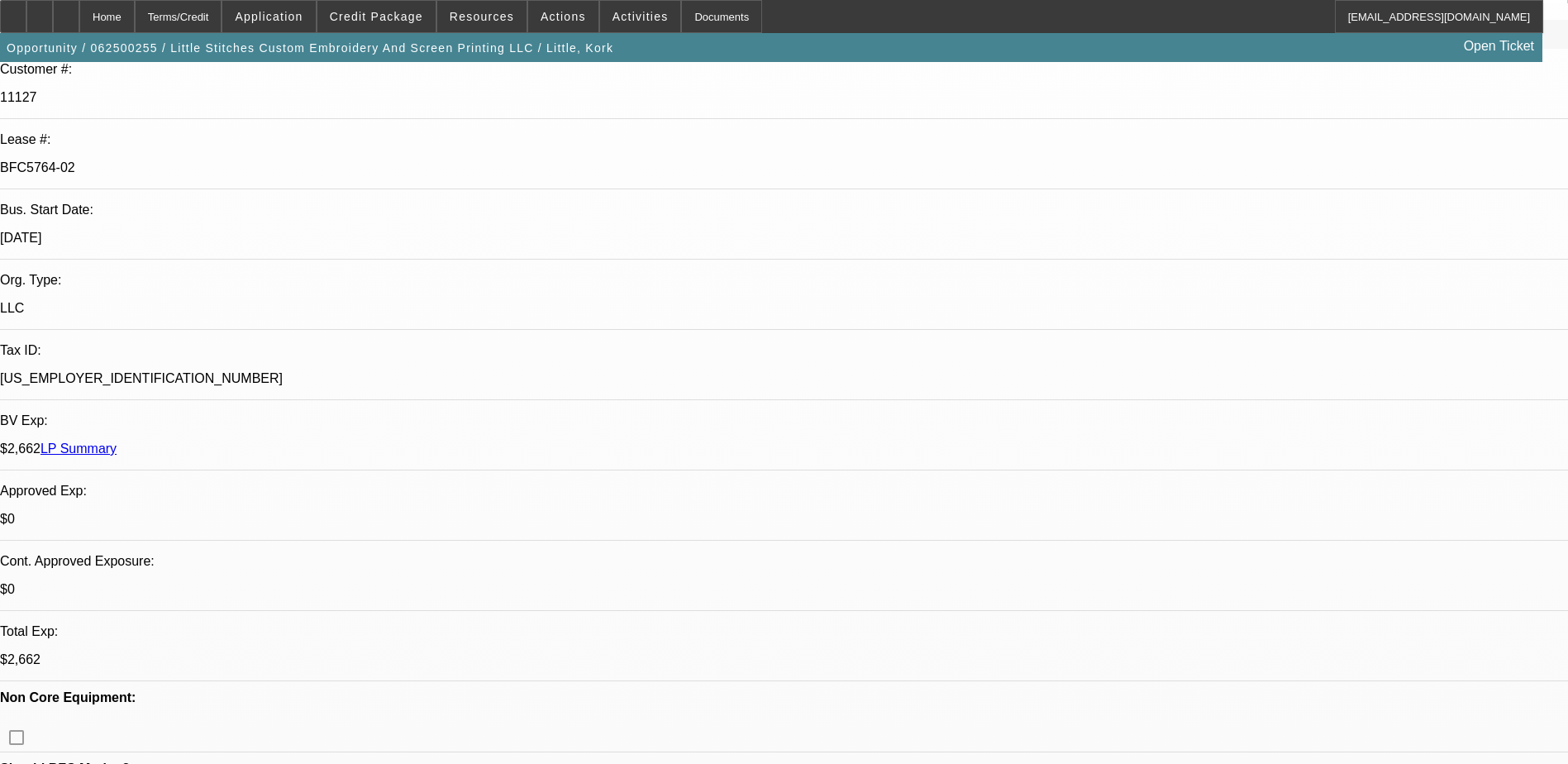
scroll to position [0, 0]
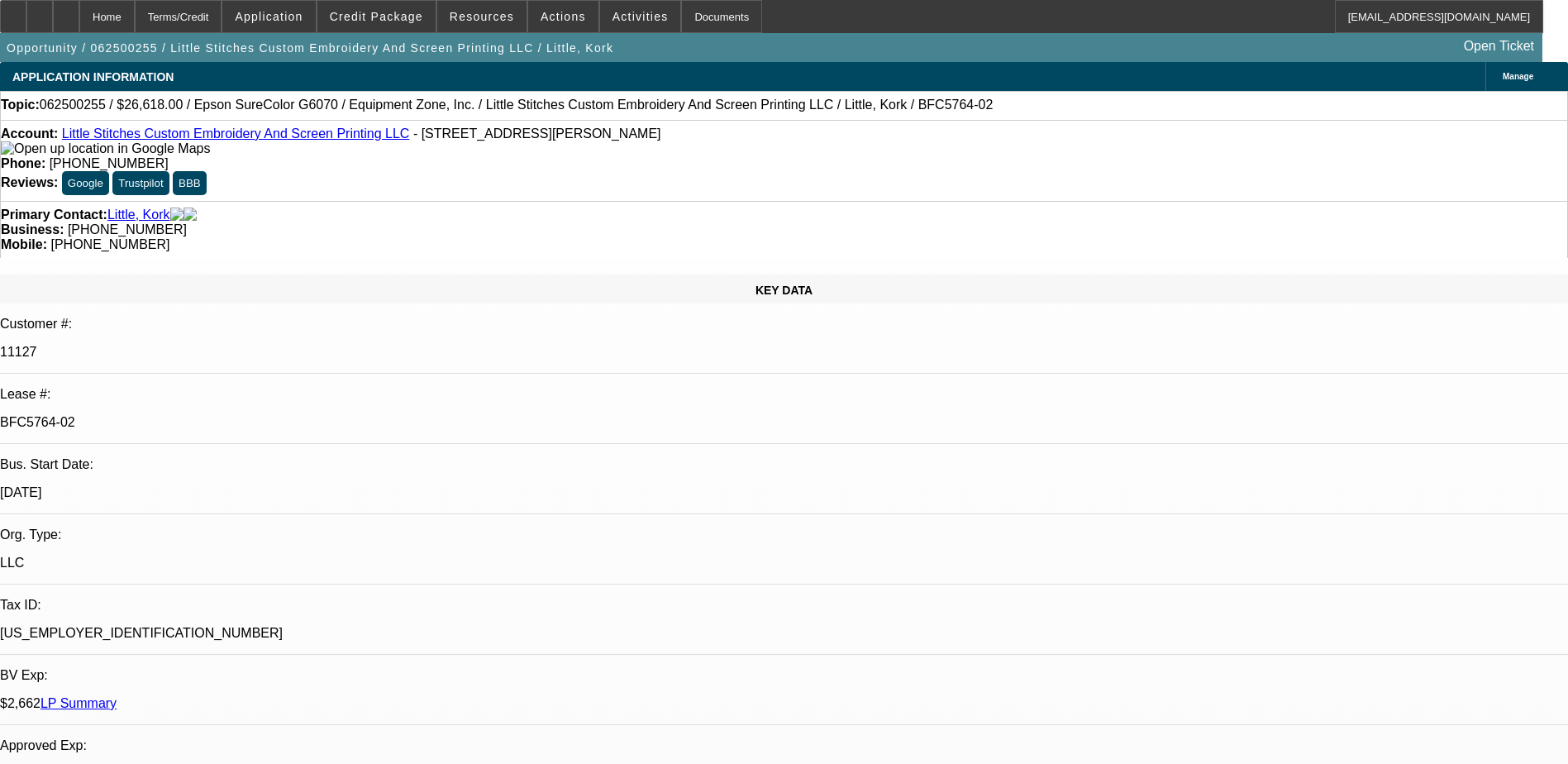
click at [496, 14] on span "Resources" at bounding box center [482, 16] width 65 height 13
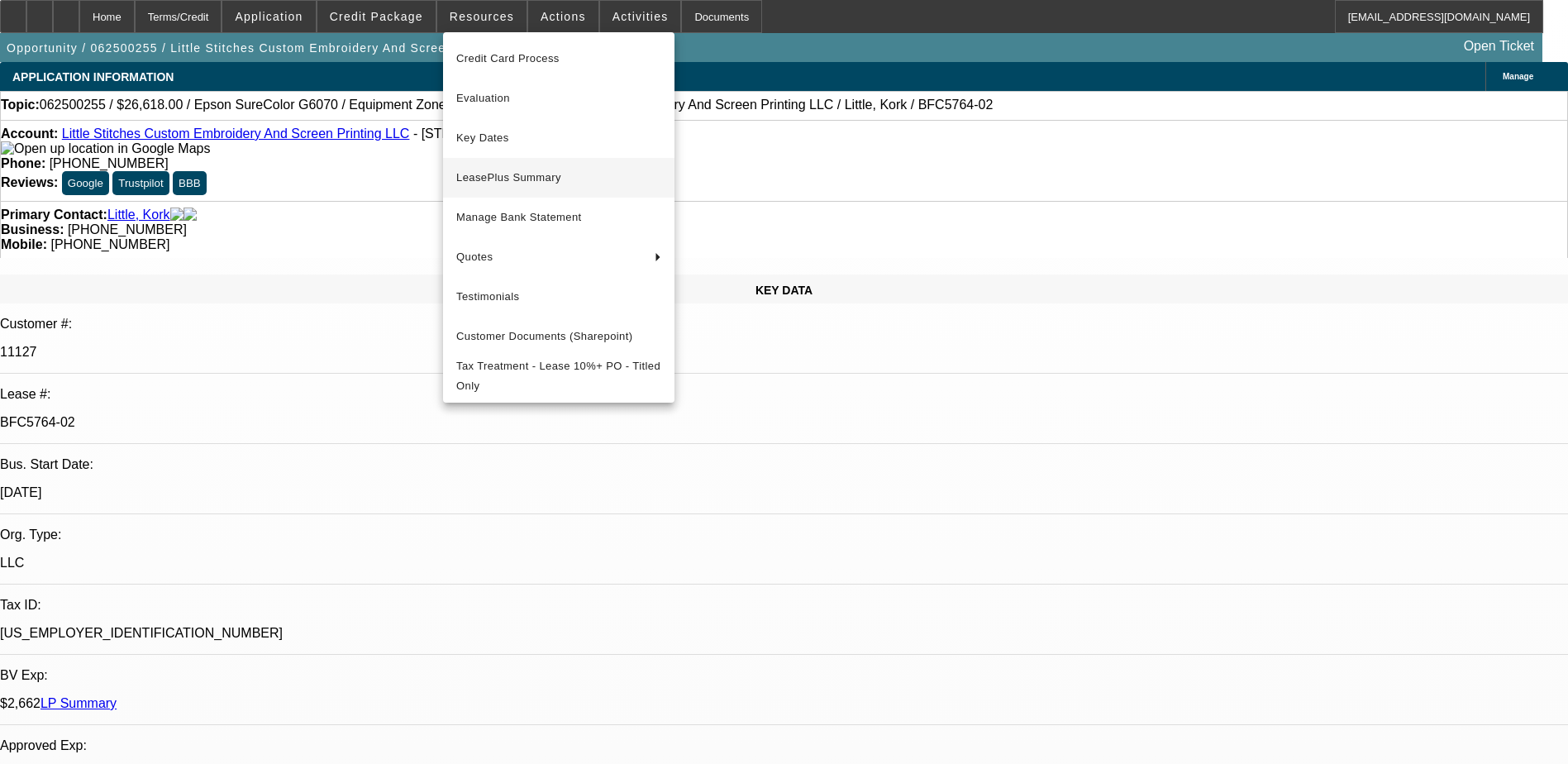
click at [524, 171] on span "LeasePlus Summary" at bounding box center [558, 177] width 205 height 20
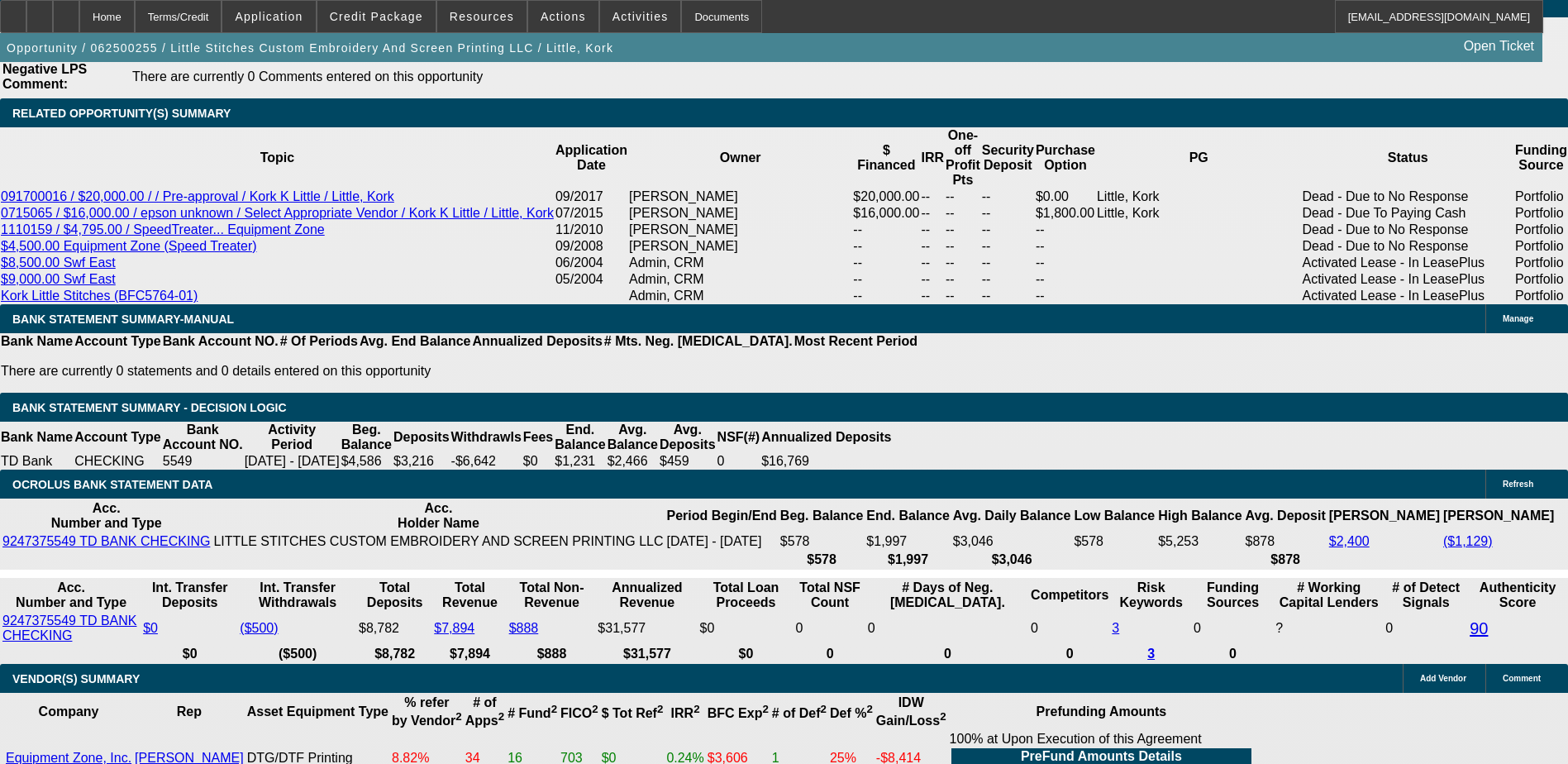
scroll to position [3307, 0]
